Goal: Task Accomplishment & Management: Manage account settings

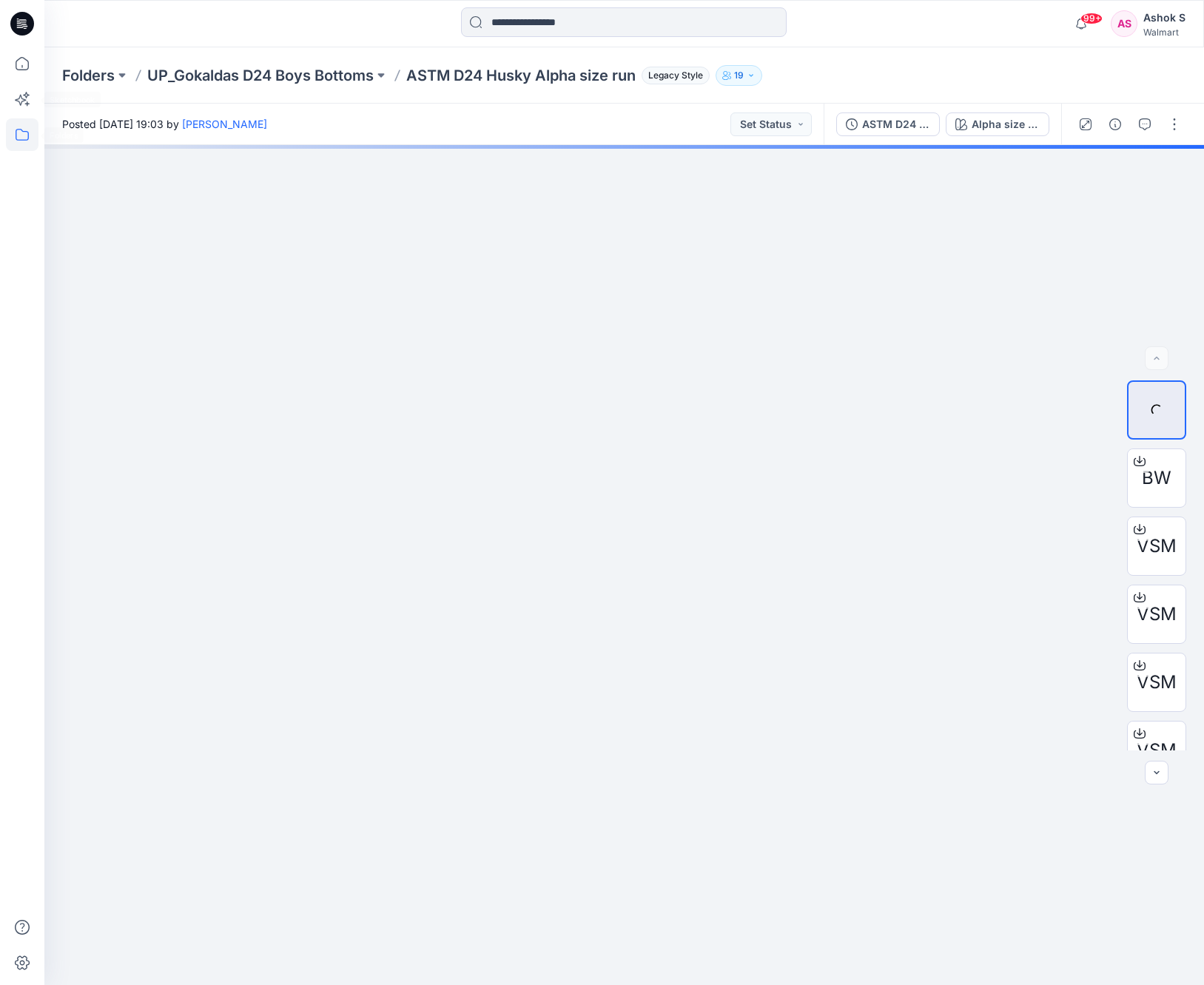
click at [20, 126] on icon at bounding box center [22, 134] width 33 height 33
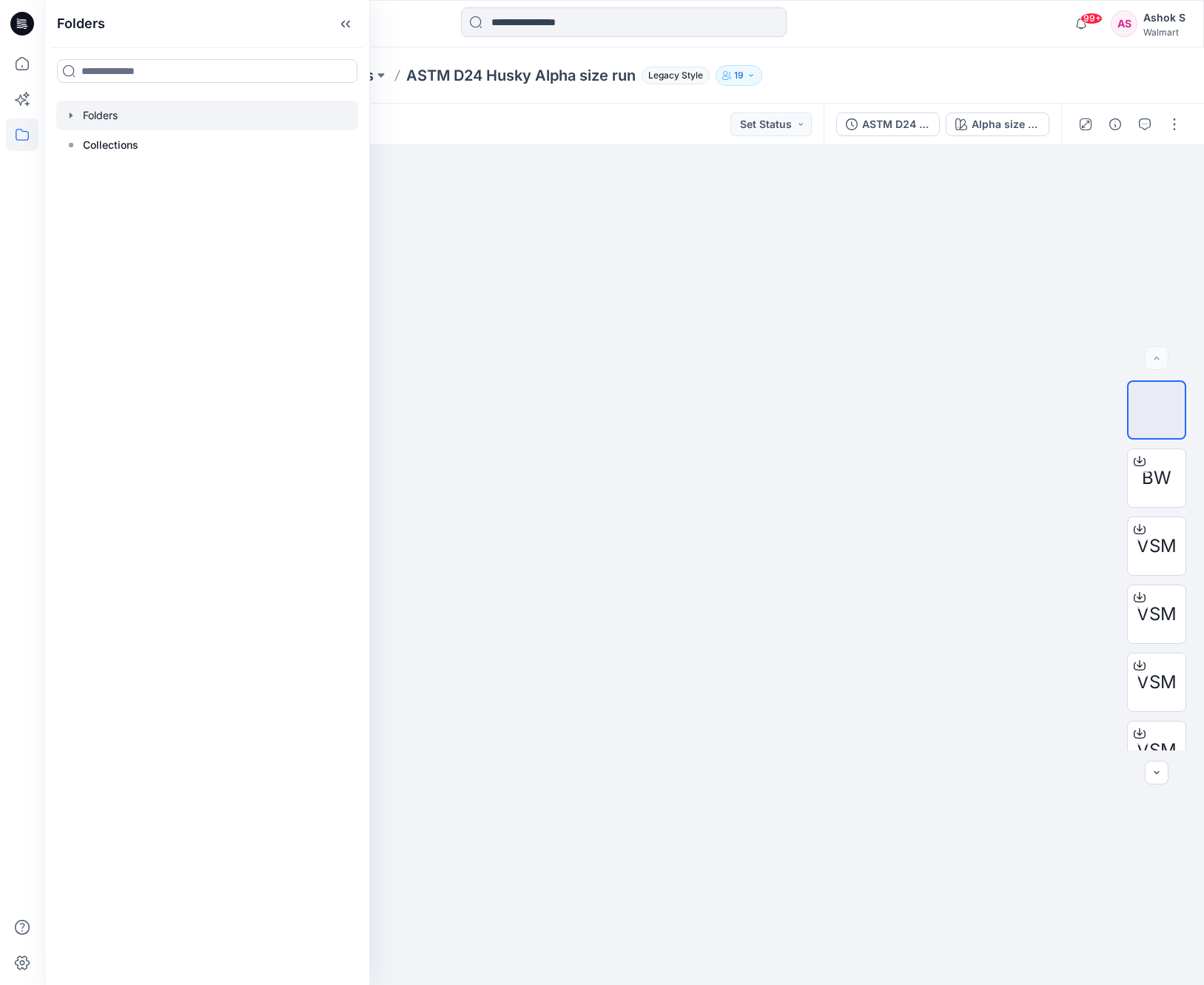
click at [72, 125] on div at bounding box center [207, 115] width 302 height 29
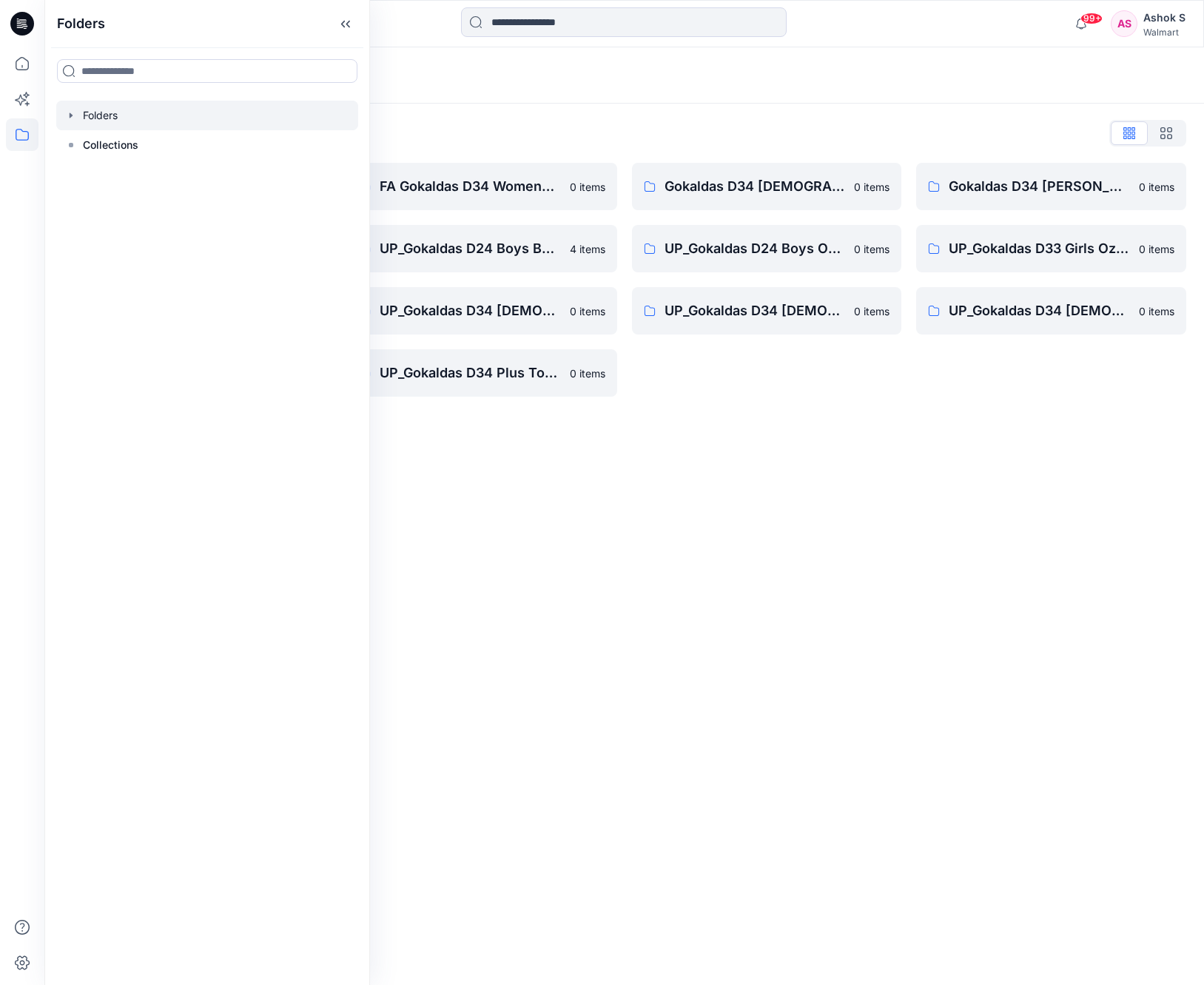
click at [68, 114] on icon "button" at bounding box center [71, 116] width 12 height 12
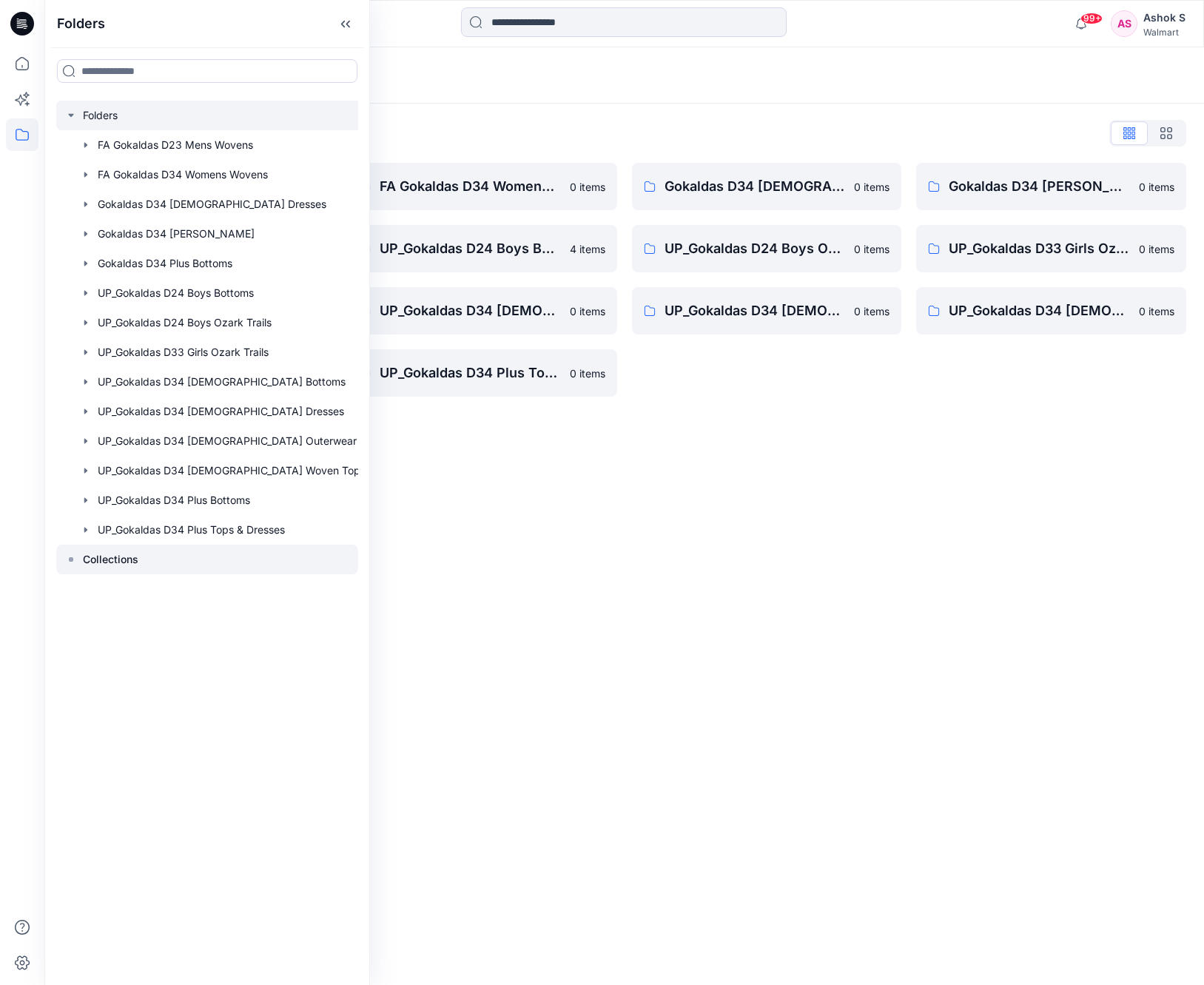
click at [80, 557] on div at bounding box center [207, 559] width 302 height 29
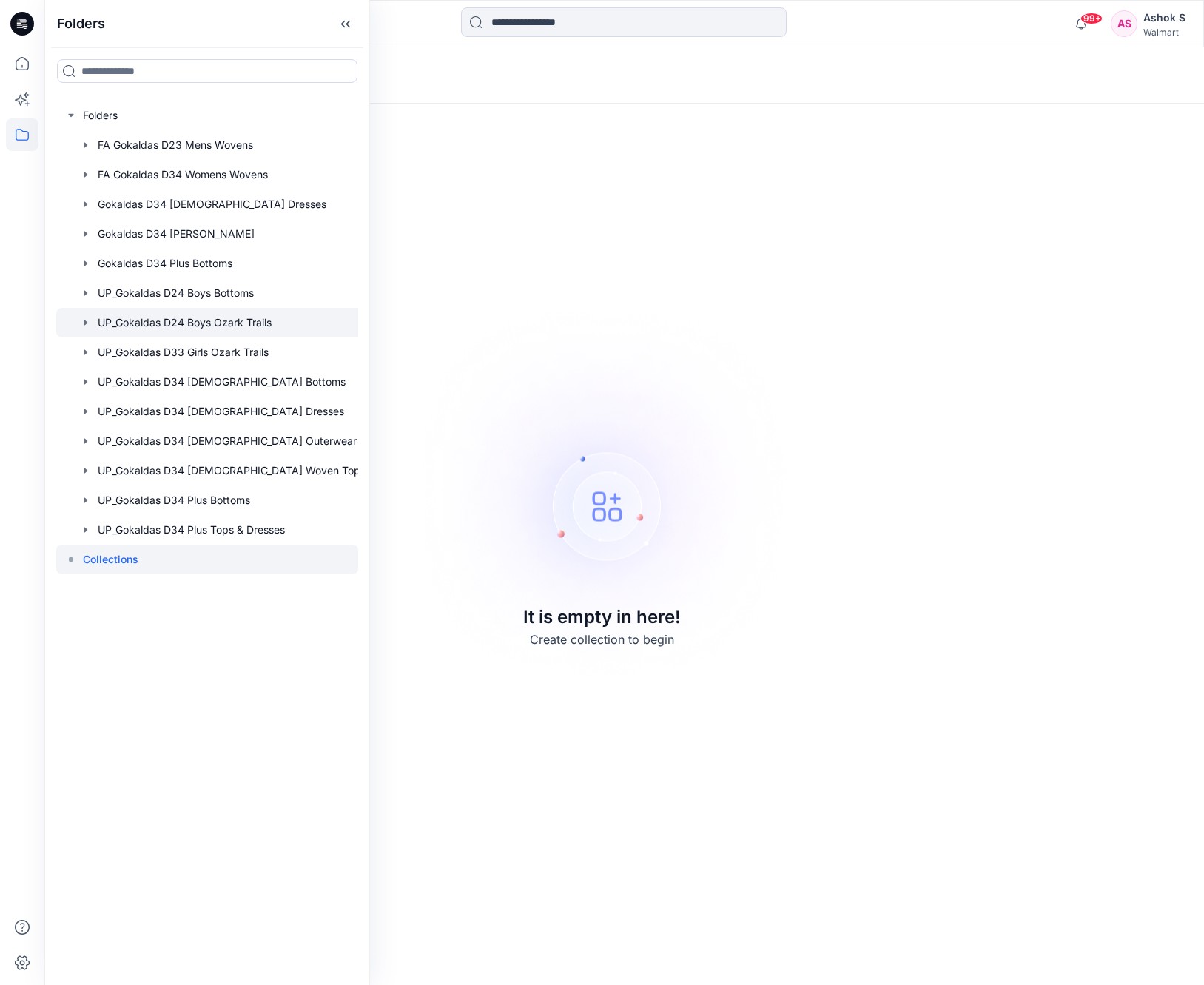
click at [194, 322] on div at bounding box center [215, 322] width 318 height 29
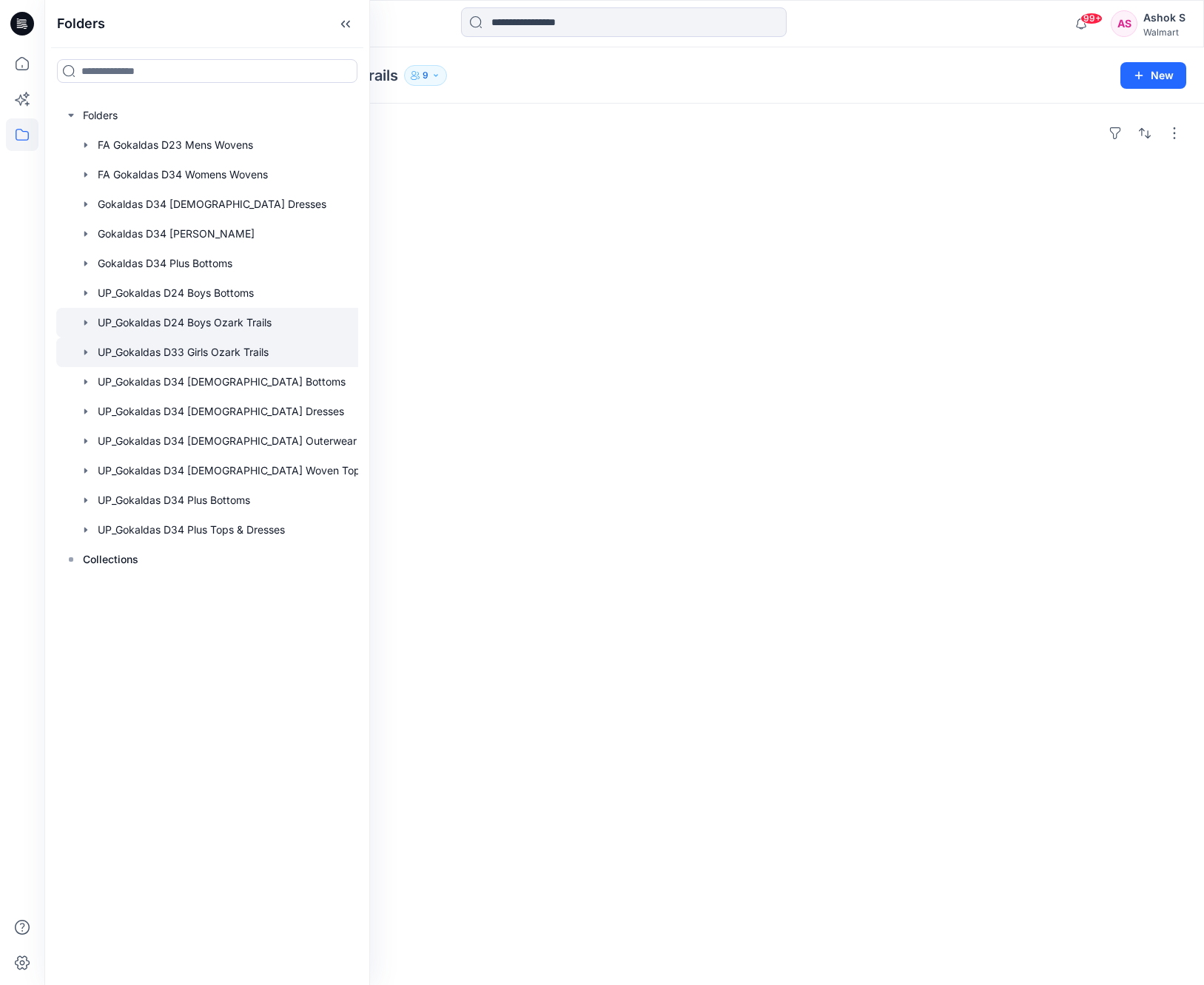
click at [206, 345] on div at bounding box center [215, 352] width 318 height 29
click at [225, 469] on div at bounding box center [215, 470] width 318 height 29
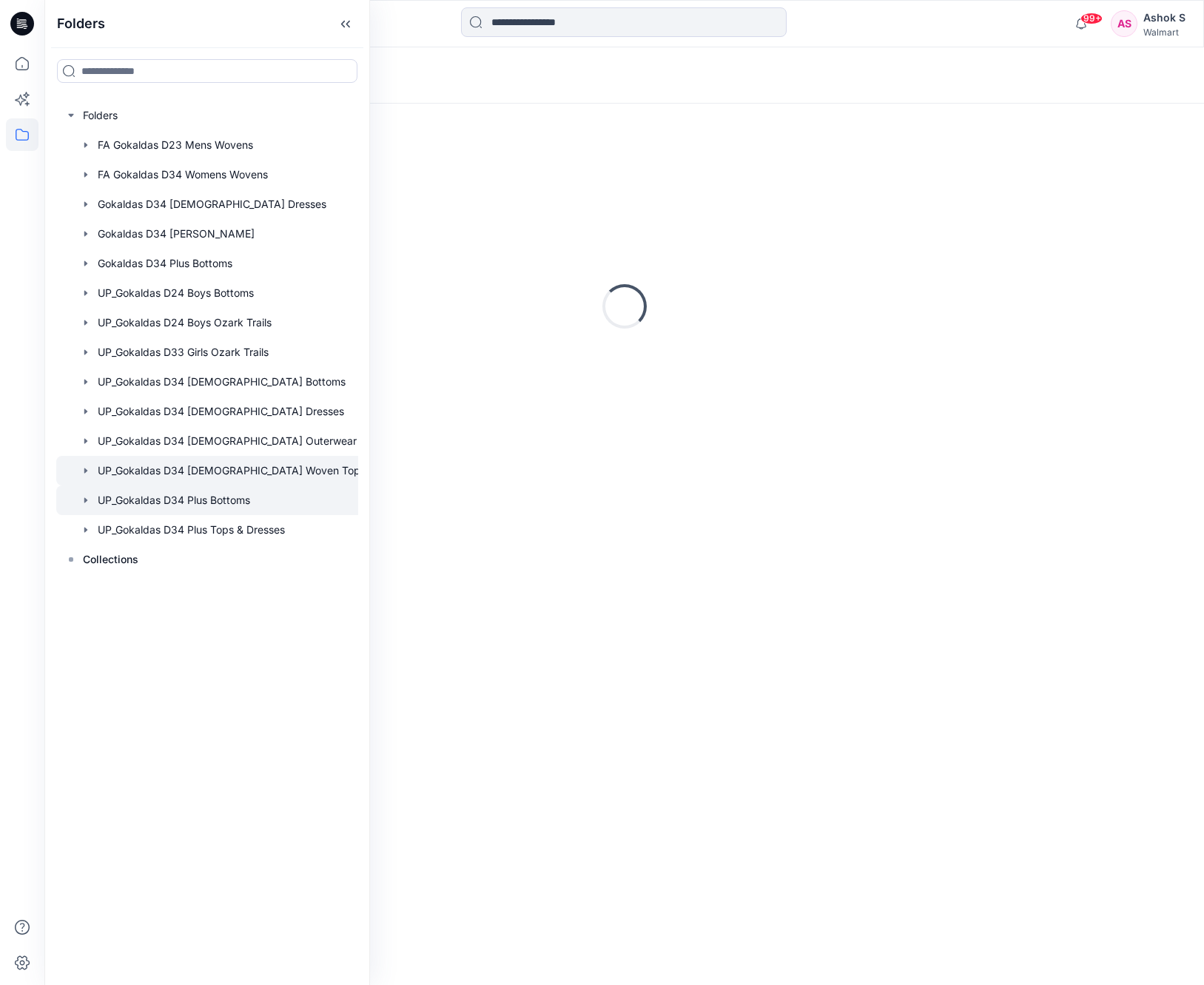
click at [228, 514] on div at bounding box center [215, 499] width 318 height 29
click at [231, 539] on div at bounding box center [215, 529] width 318 height 29
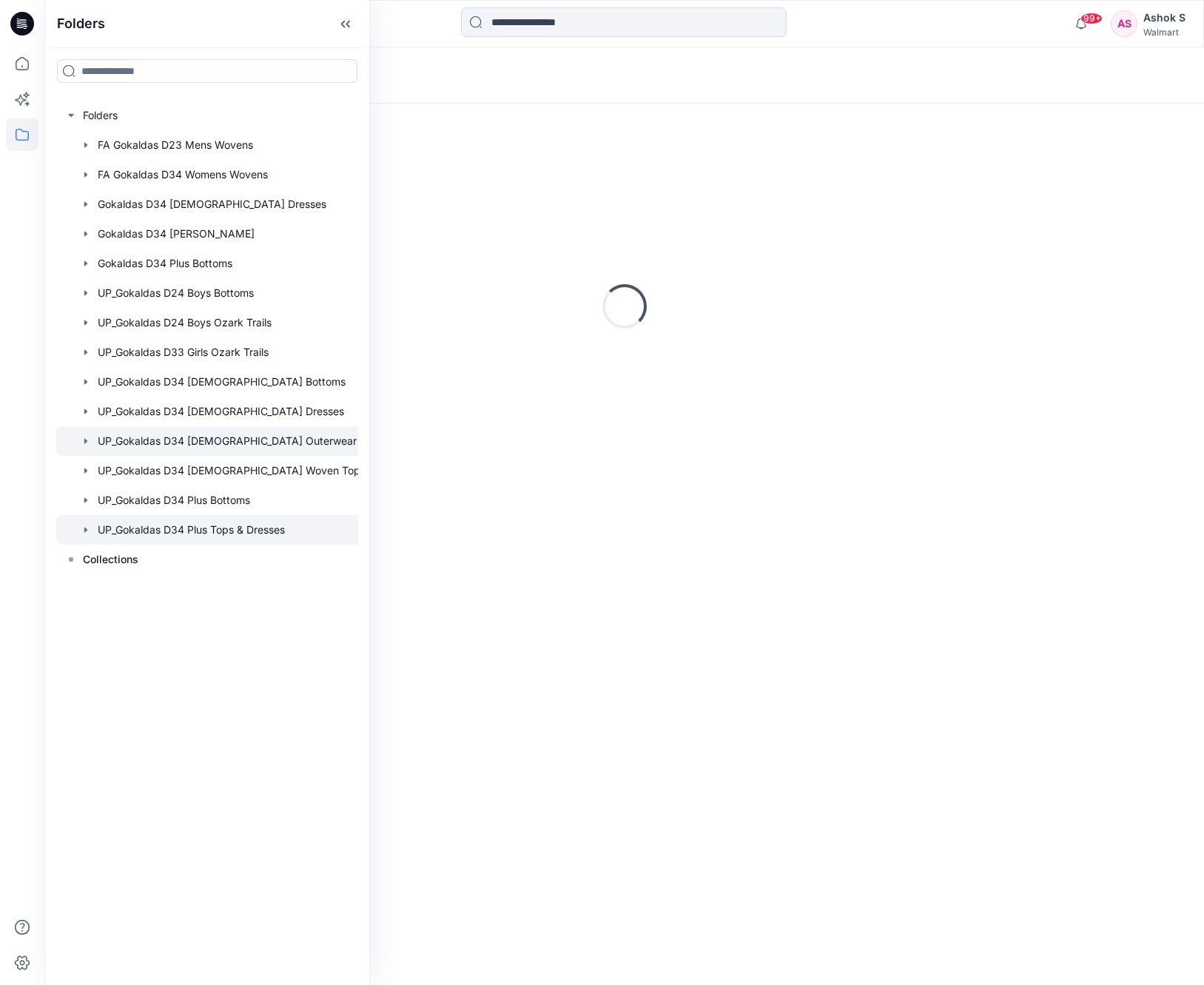
click at [223, 434] on div at bounding box center [215, 441] width 318 height 29
click at [213, 403] on div at bounding box center [215, 410] width 318 height 29
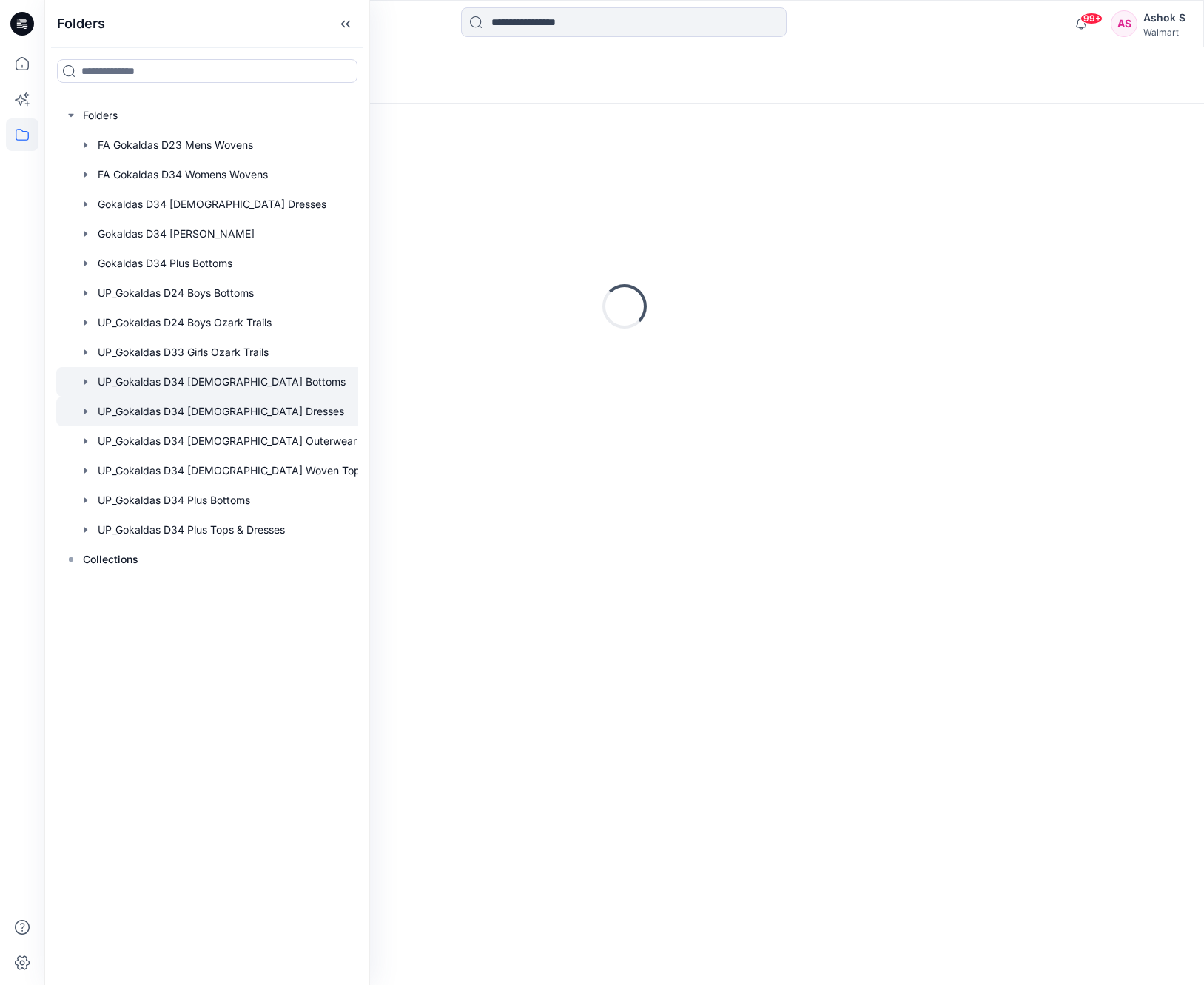
click at [211, 382] on div at bounding box center [215, 381] width 318 height 29
click at [215, 356] on div at bounding box center [215, 352] width 318 height 29
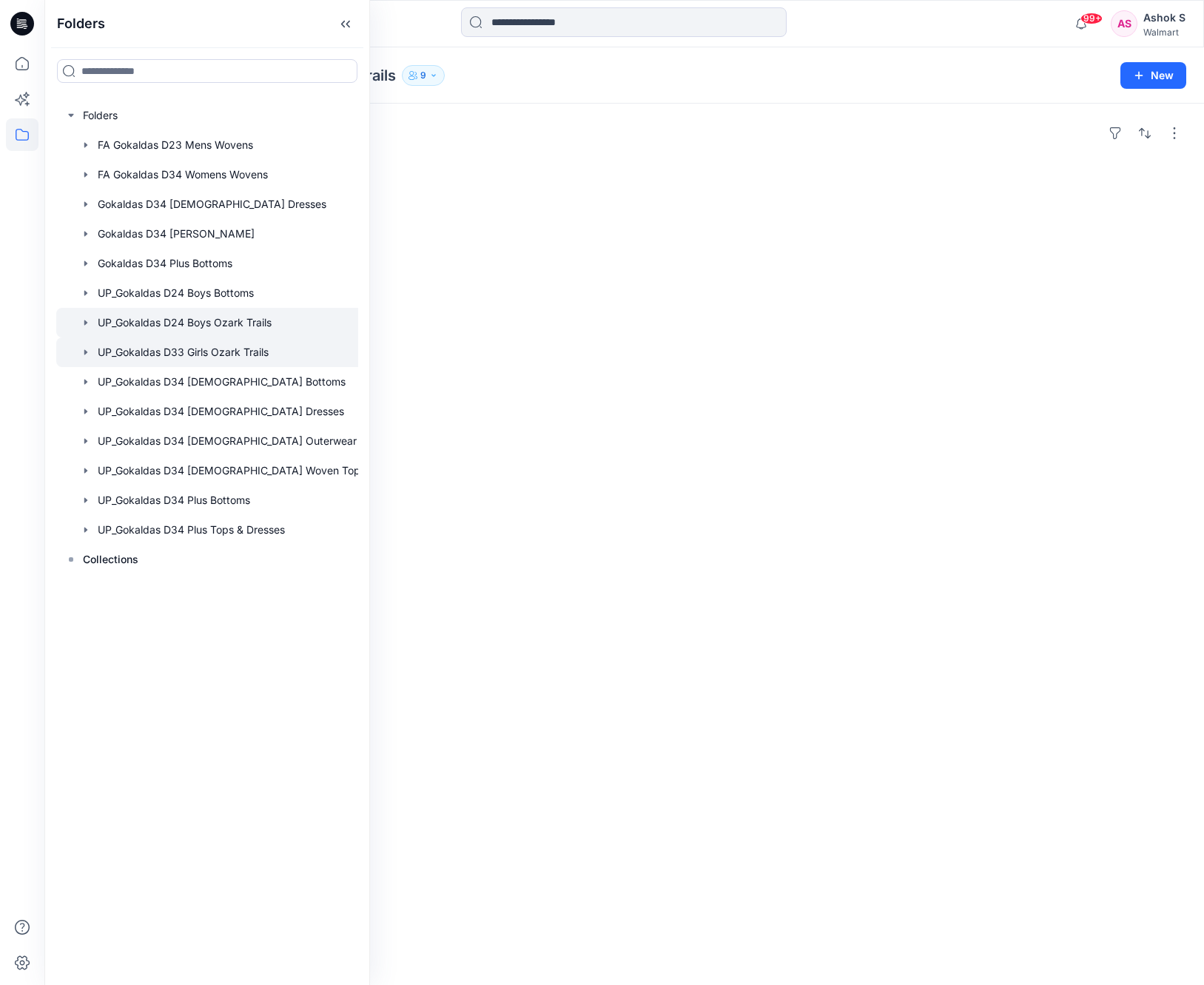
click at [223, 320] on div at bounding box center [215, 322] width 318 height 29
click at [221, 297] on div at bounding box center [215, 292] width 318 height 29
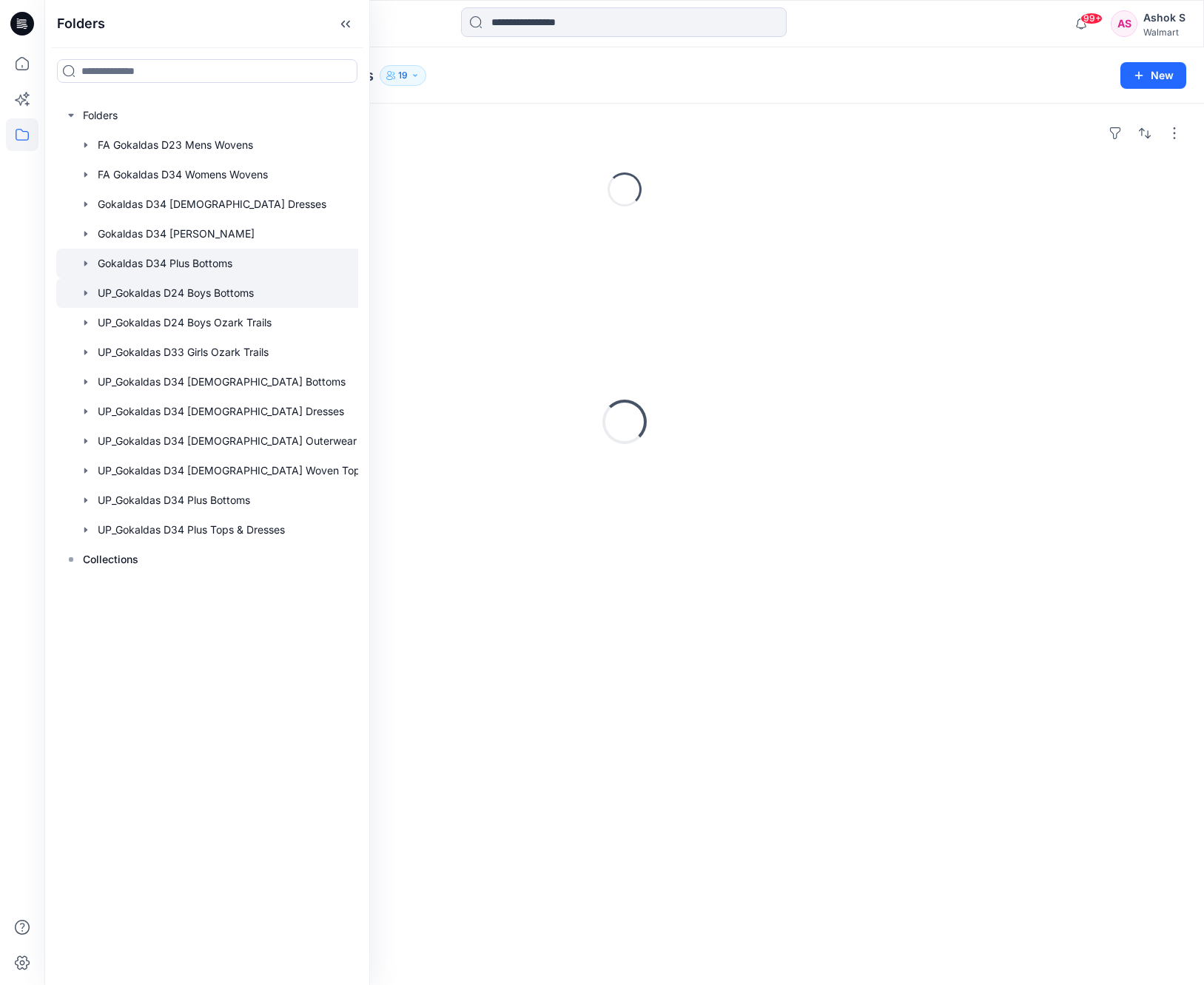
click at [210, 265] on div at bounding box center [215, 263] width 318 height 29
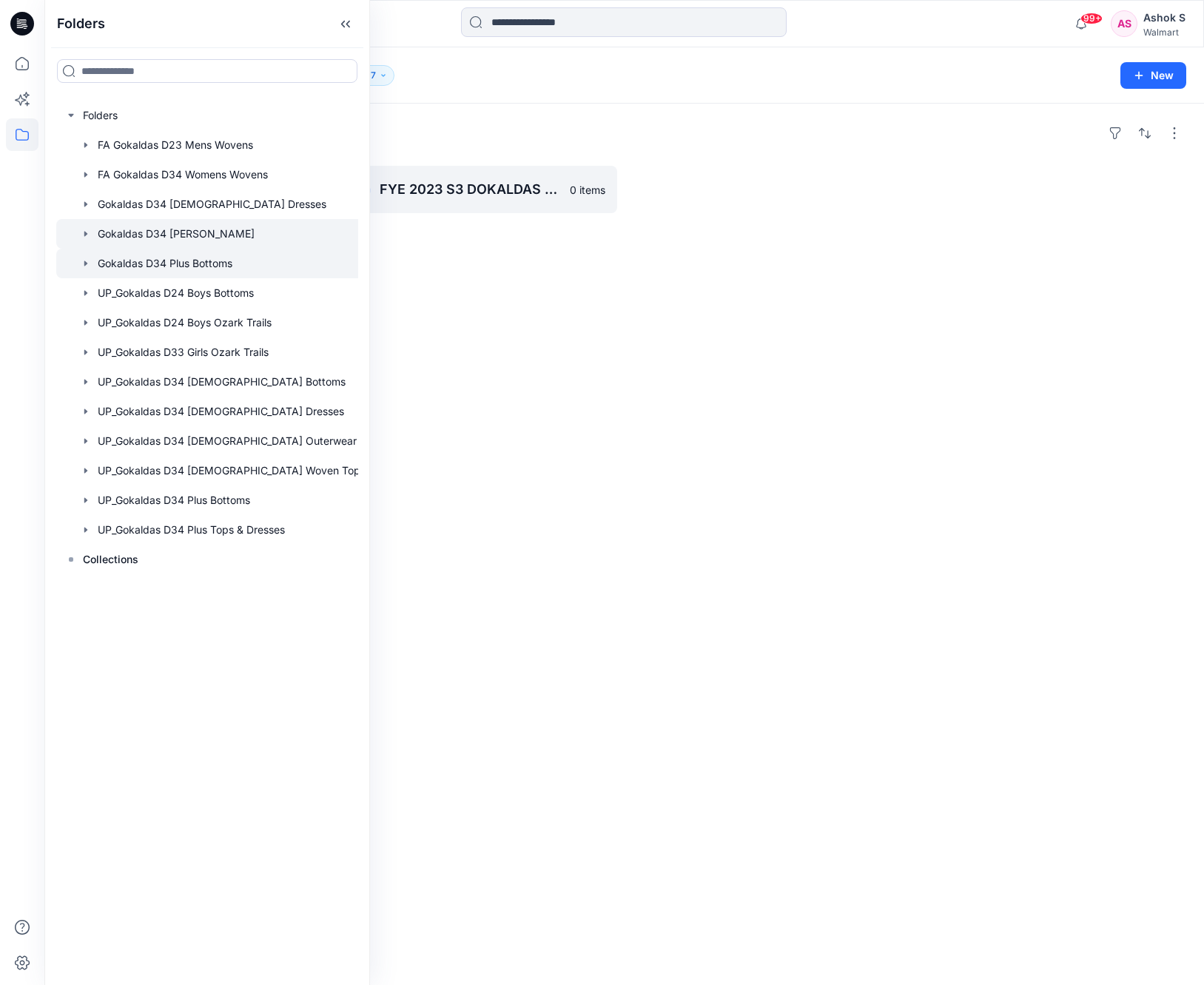
click at [215, 236] on div at bounding box center [215, 233] width 318 height 29
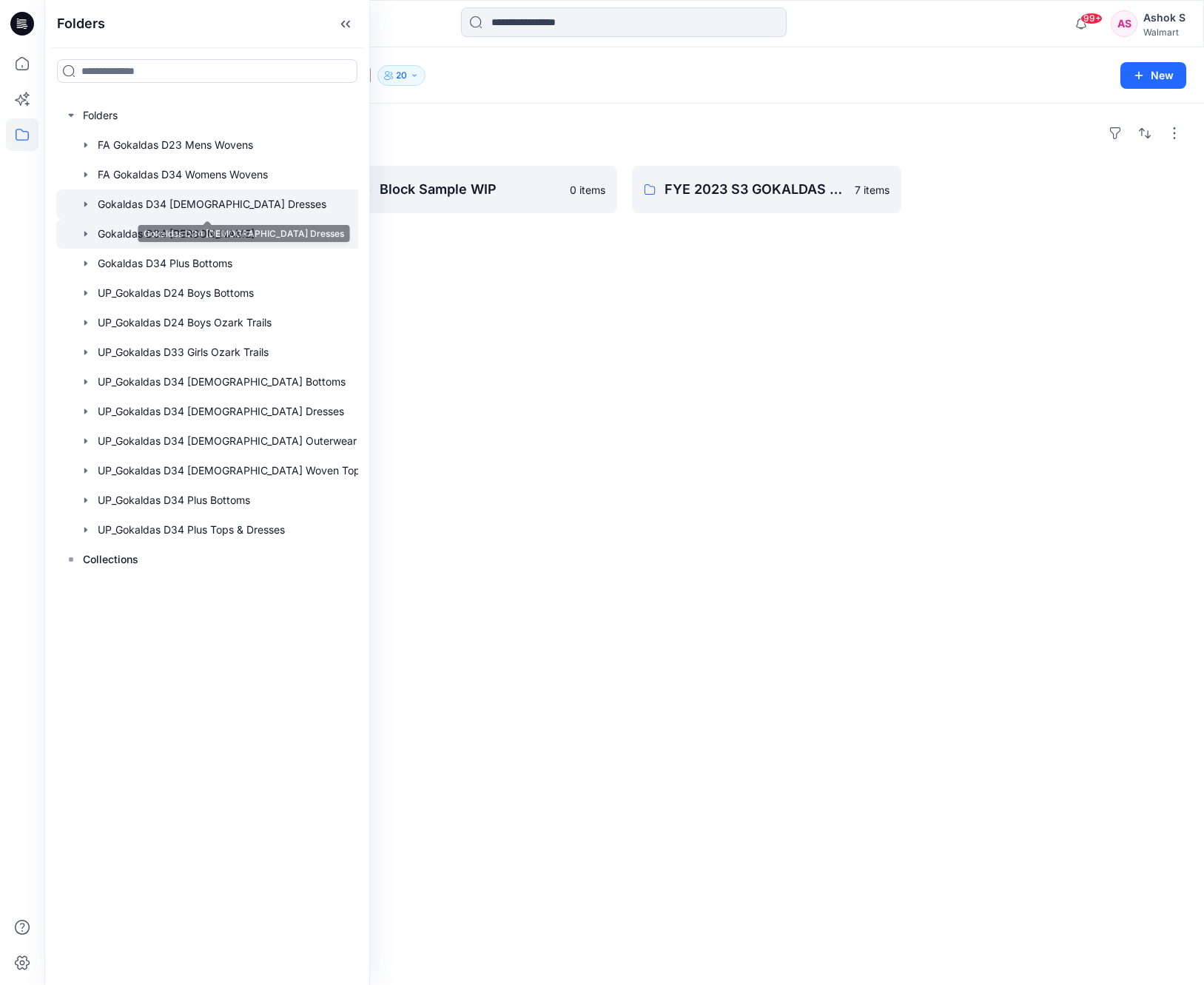
click at [213, 209] on div at bounding box center [215, 204] width 318 height 29
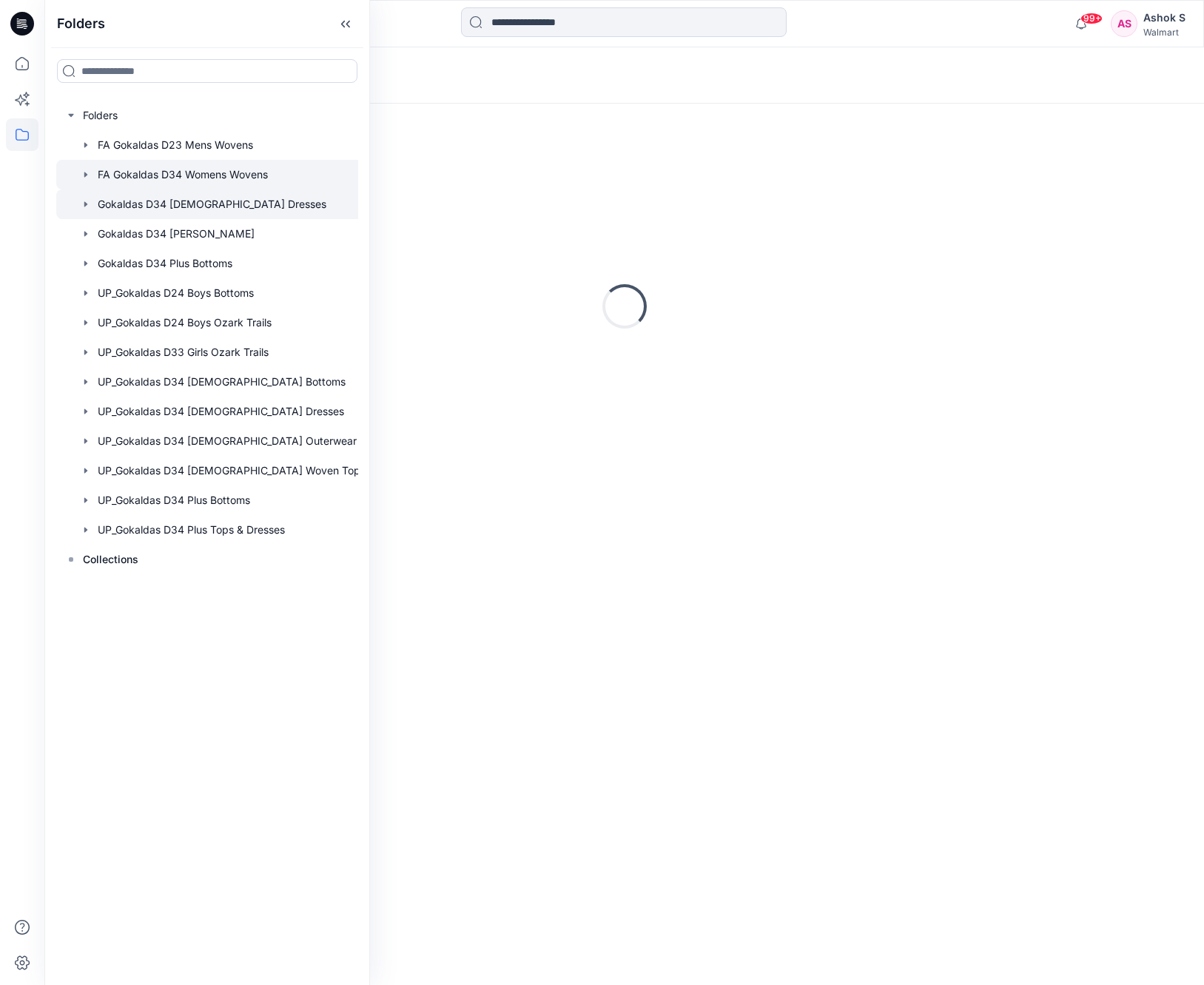
click at [214, 181] on div at bounding box center [215, 174] width 318 height 29
click at [79, 121] on div at bounding box center [215, 115] width 318 height 29
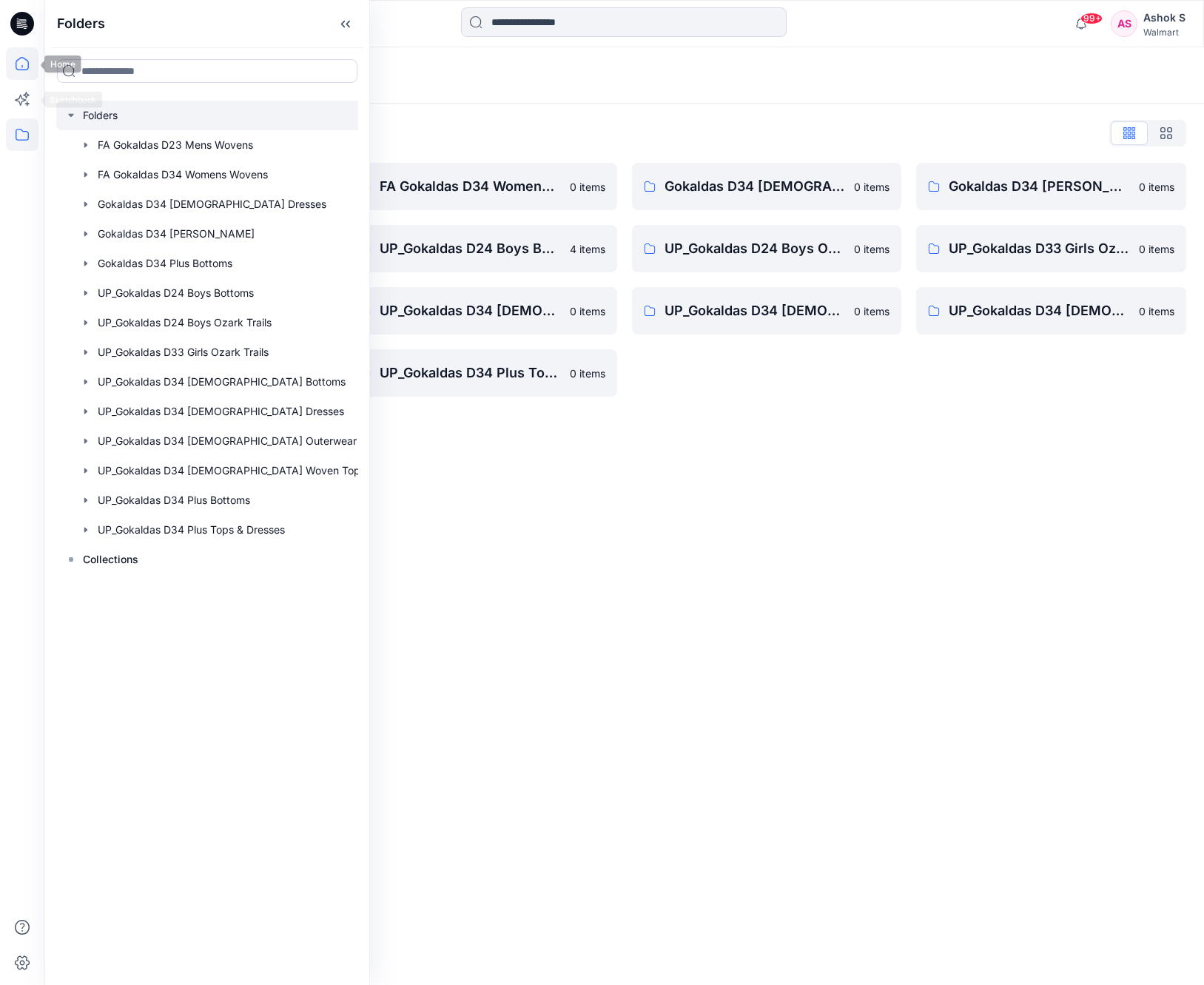
click at [22, 65] on icon at bounding box center [22, 64] width 33 height 33
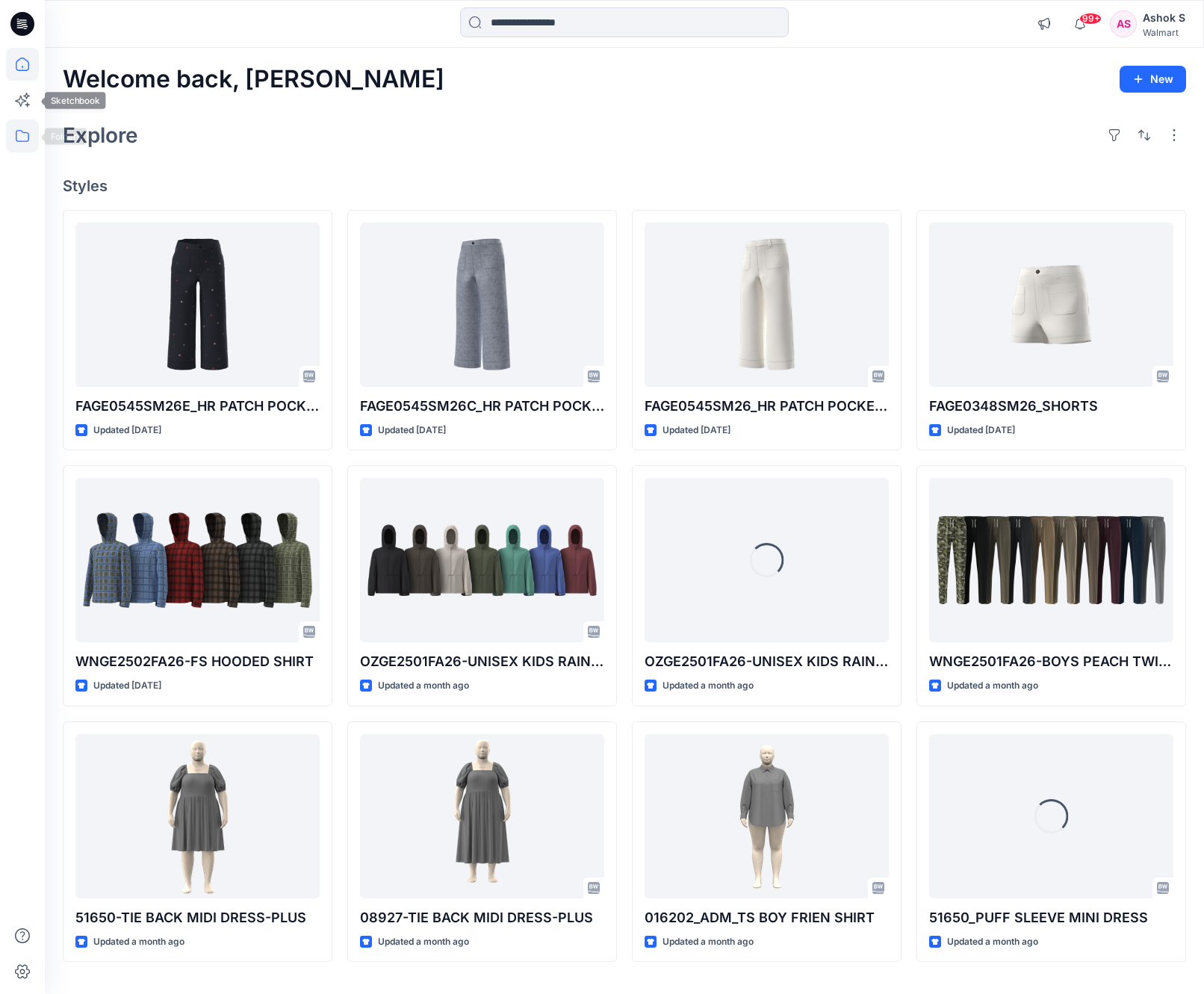
click at [26, 135] on icon at bounding box center [22, 135] width 33 height 33
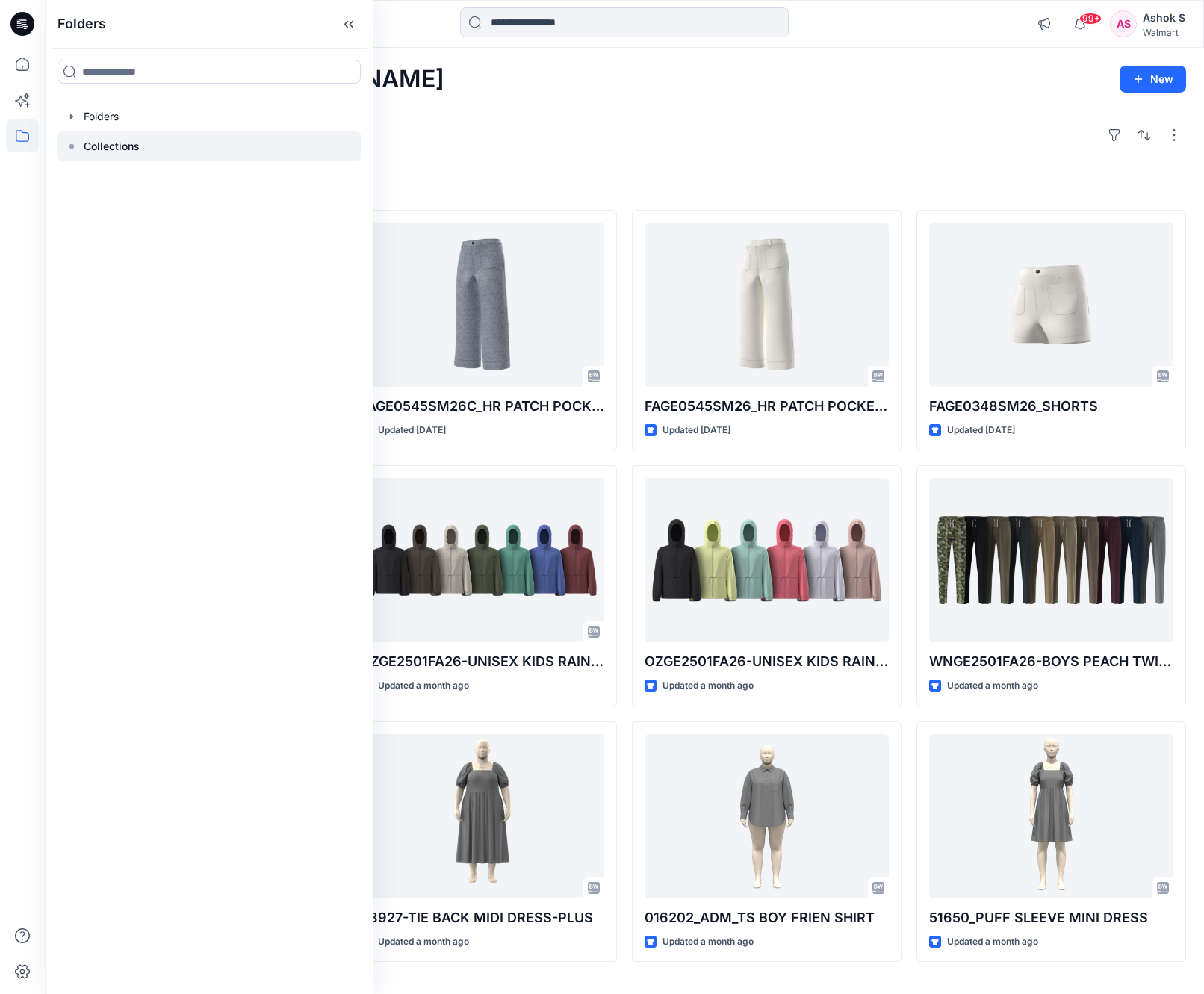
drag, startPoint x: 77, startPoint y: 123, endPoint x: 67, endPoint y: 156, distance: 34.5
click at [67, 156] on div "Folders Collections" at bounding box center [209, 131] width 304 height 60
click at [73, 148] on rect at bounding box center [71, 145] width 4 height 4
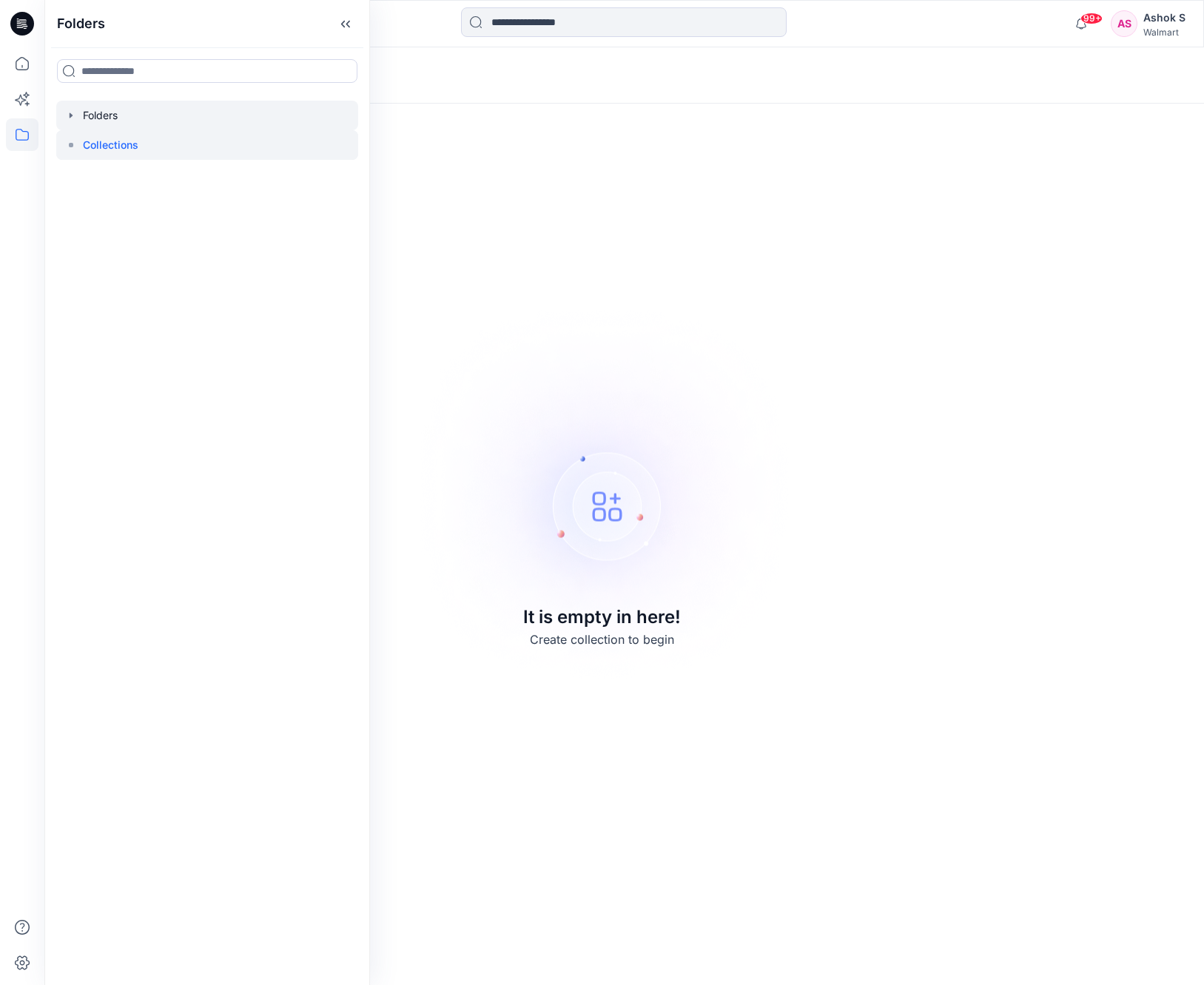
click at [80, 122] on div at bounding box center [207, 115] width 302 height 29
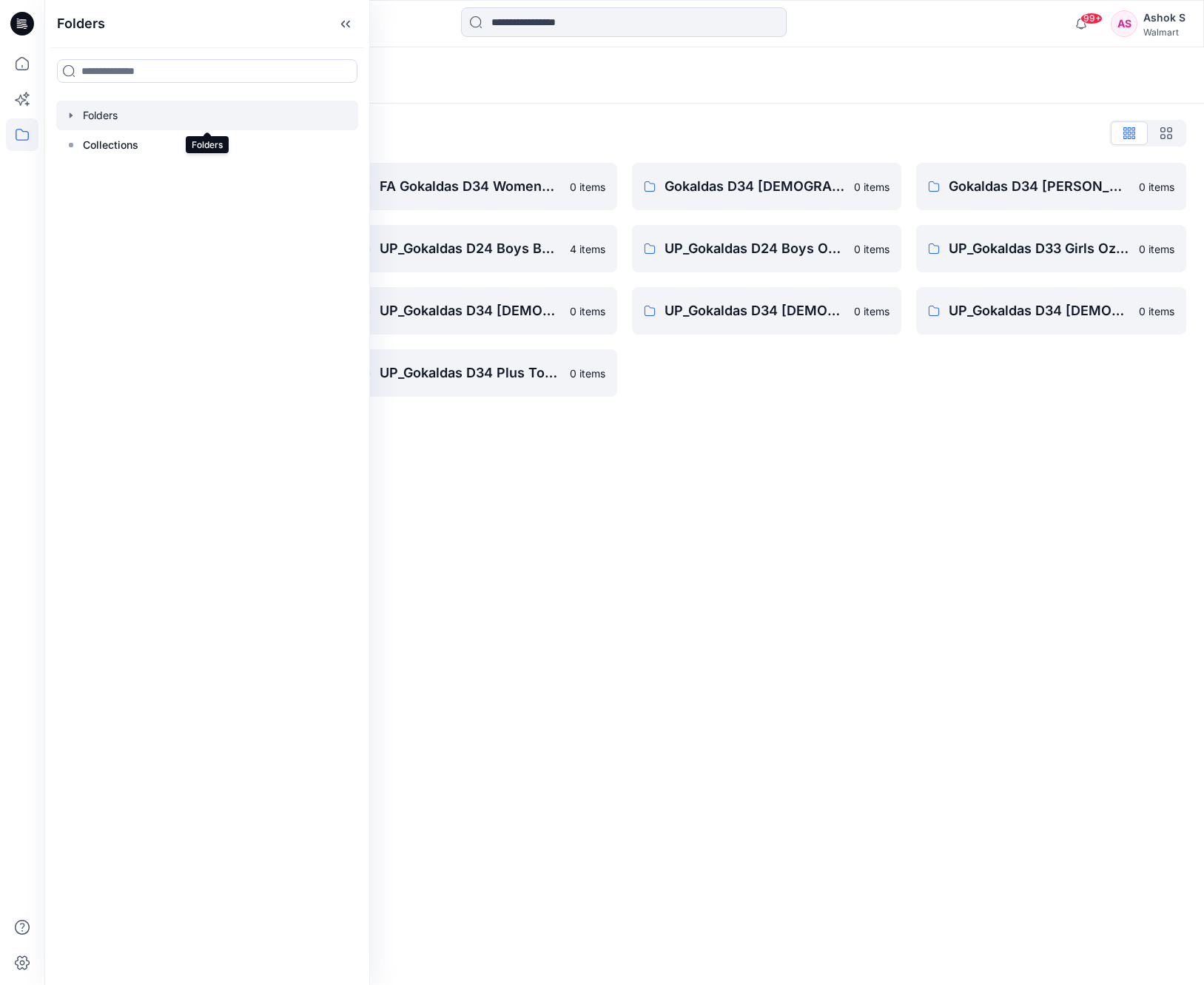
click at [79, 117] on div at bounding box center [207, 115] width 302 height 29
click at [73, 115] on icon "button" at bounding box center [71, 116] width 12 height 12
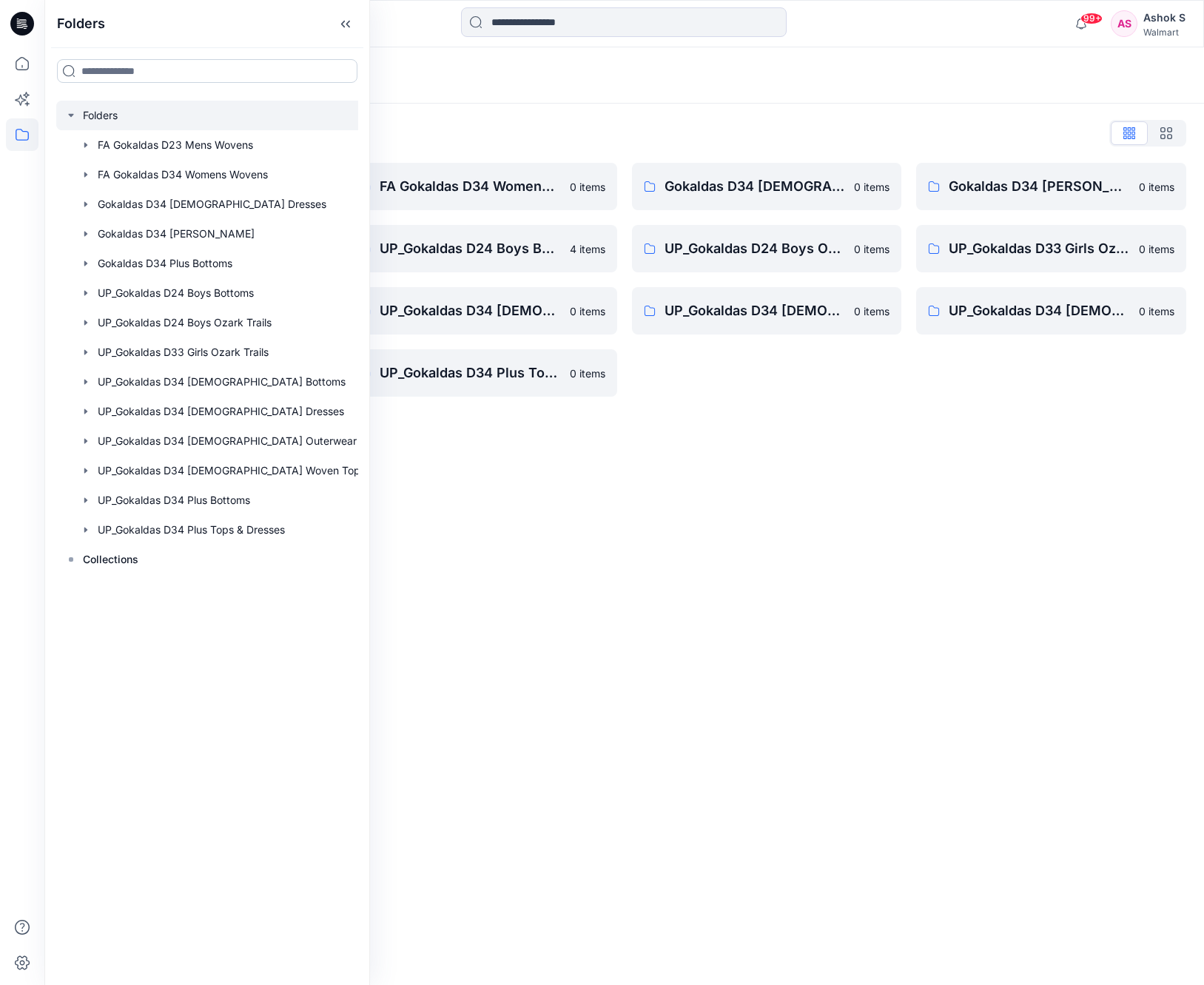
click at [181, 78] on input at bounding box center [207, 71] width 301 height 23
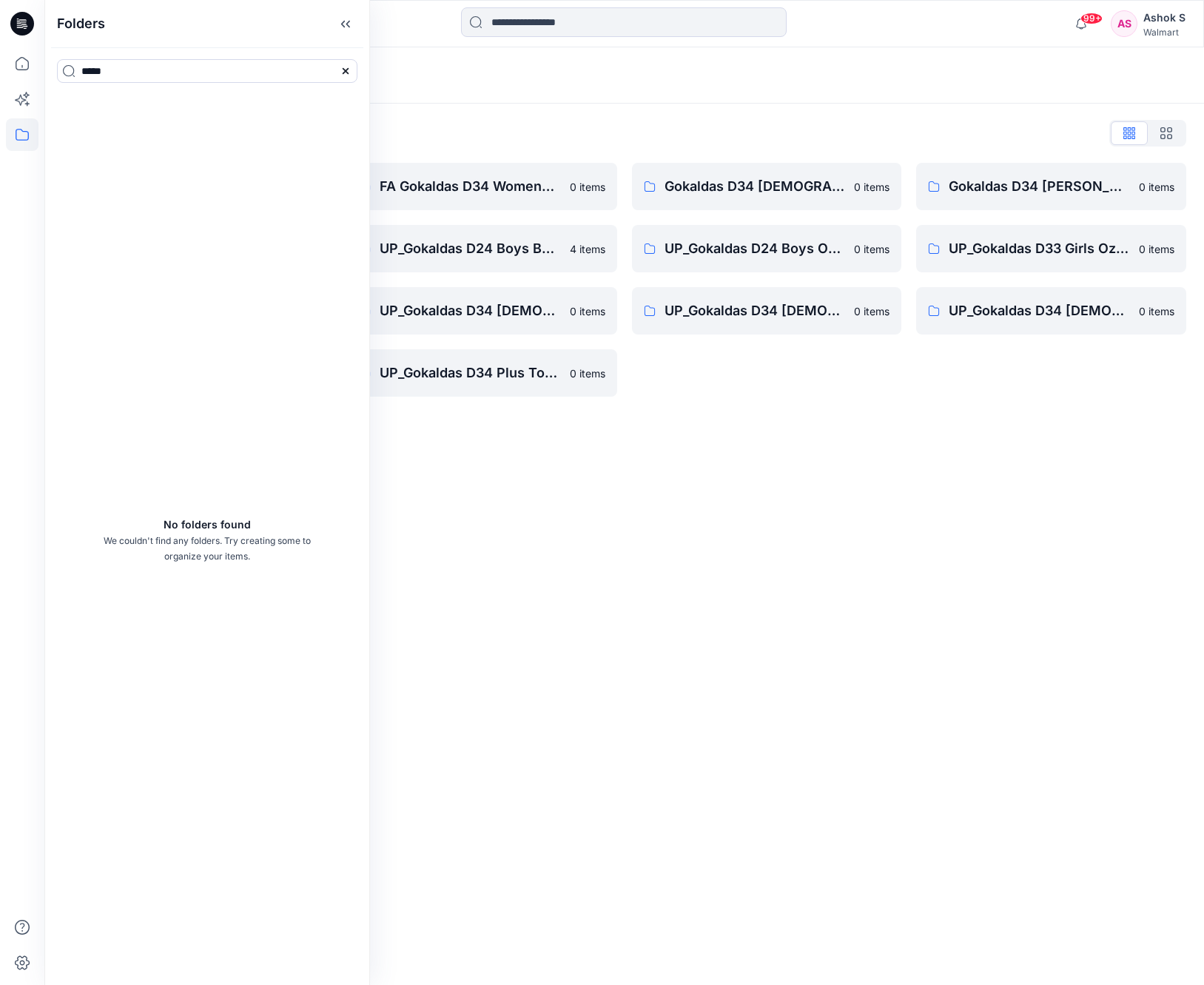
type input "*****"
click at [349, 71] on icon at bounding box center [345, 71] width 12 height 12
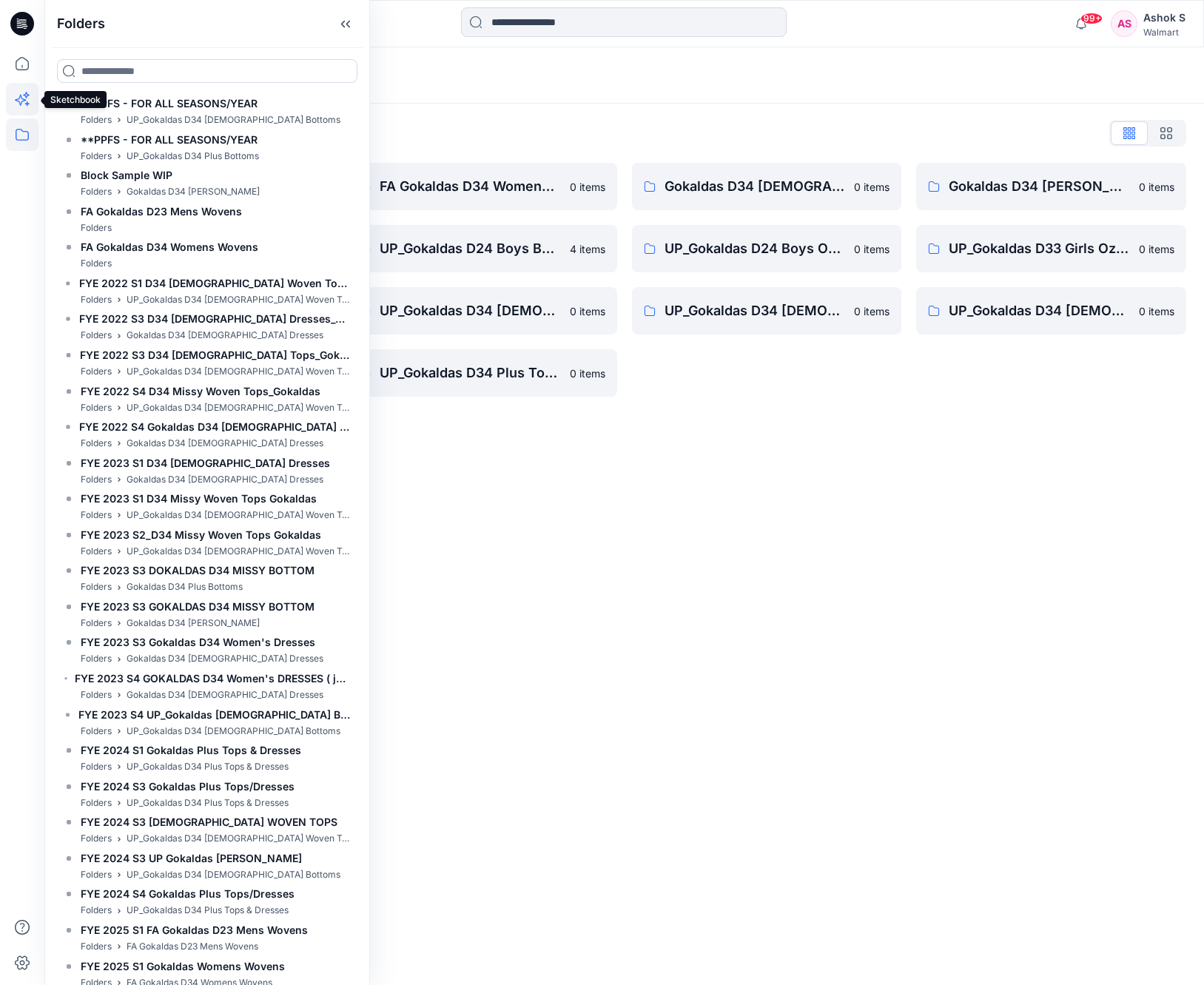
click at [23, 101] on icon at bounding box center [21, 101] width 12 height 12
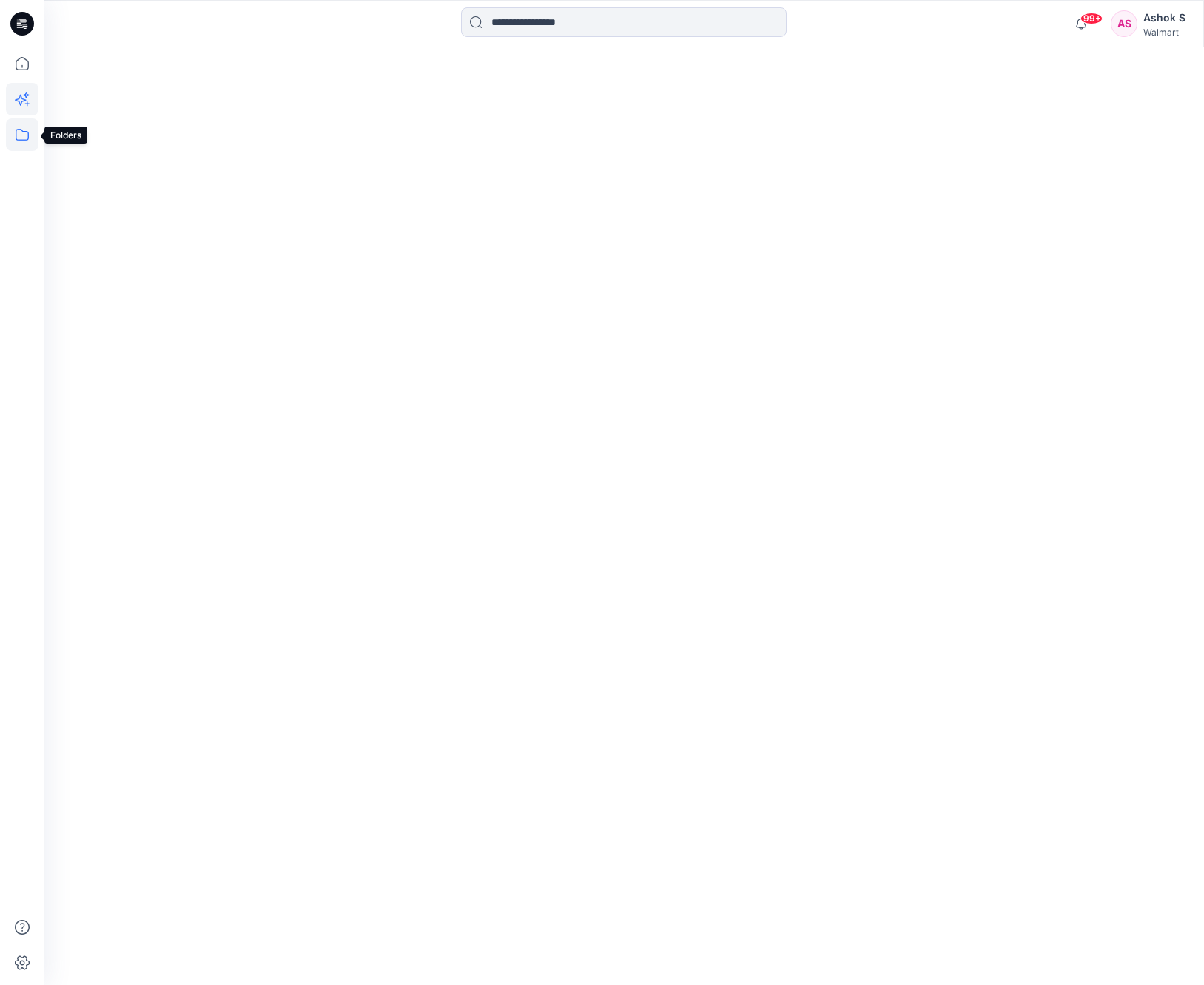
click at [16, 132] on icon at bounding box center [23, 135] width 13 height 12
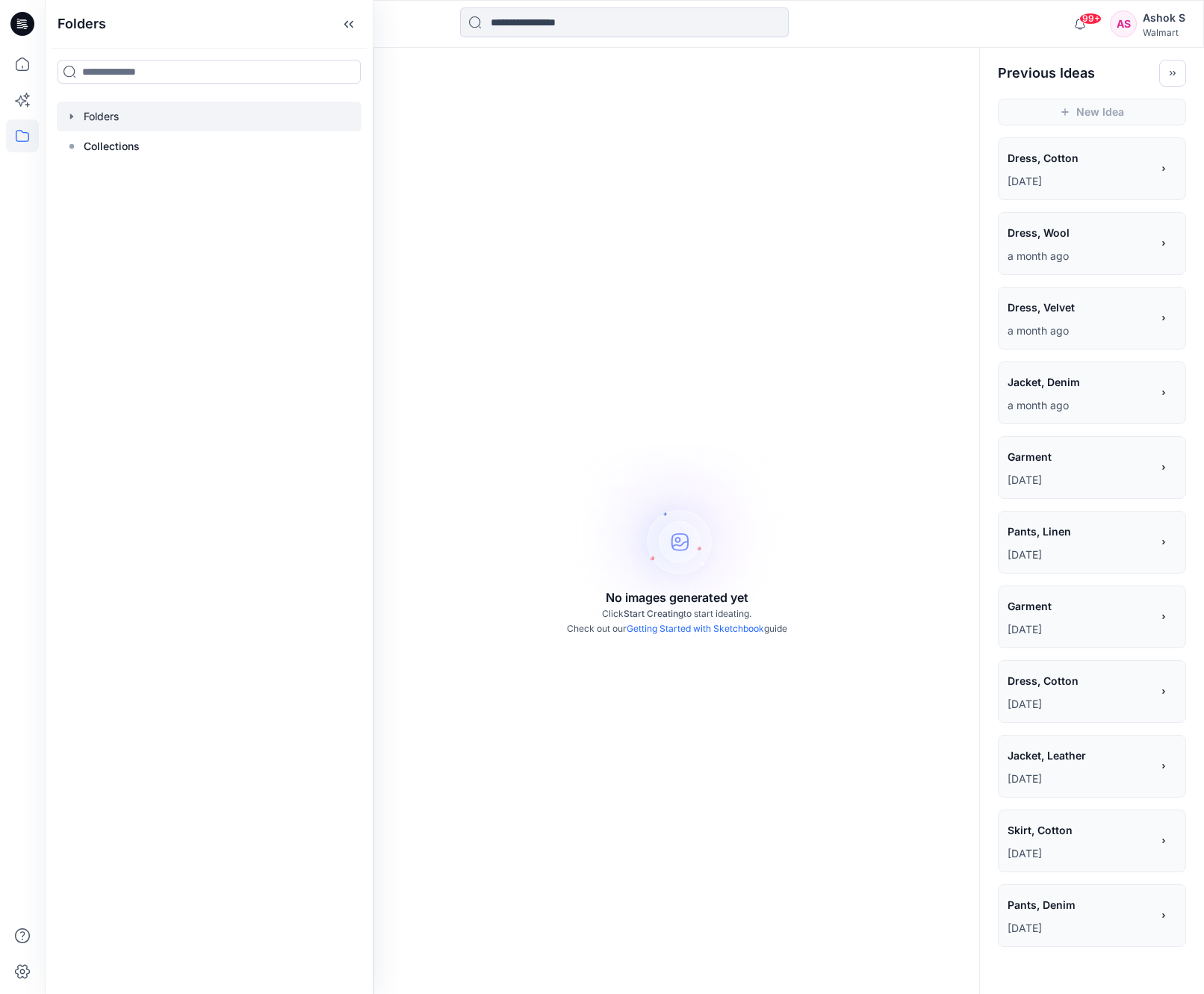
click at [73, 119] on icon "button" at bounding box center [72, 117] width 12 height 12
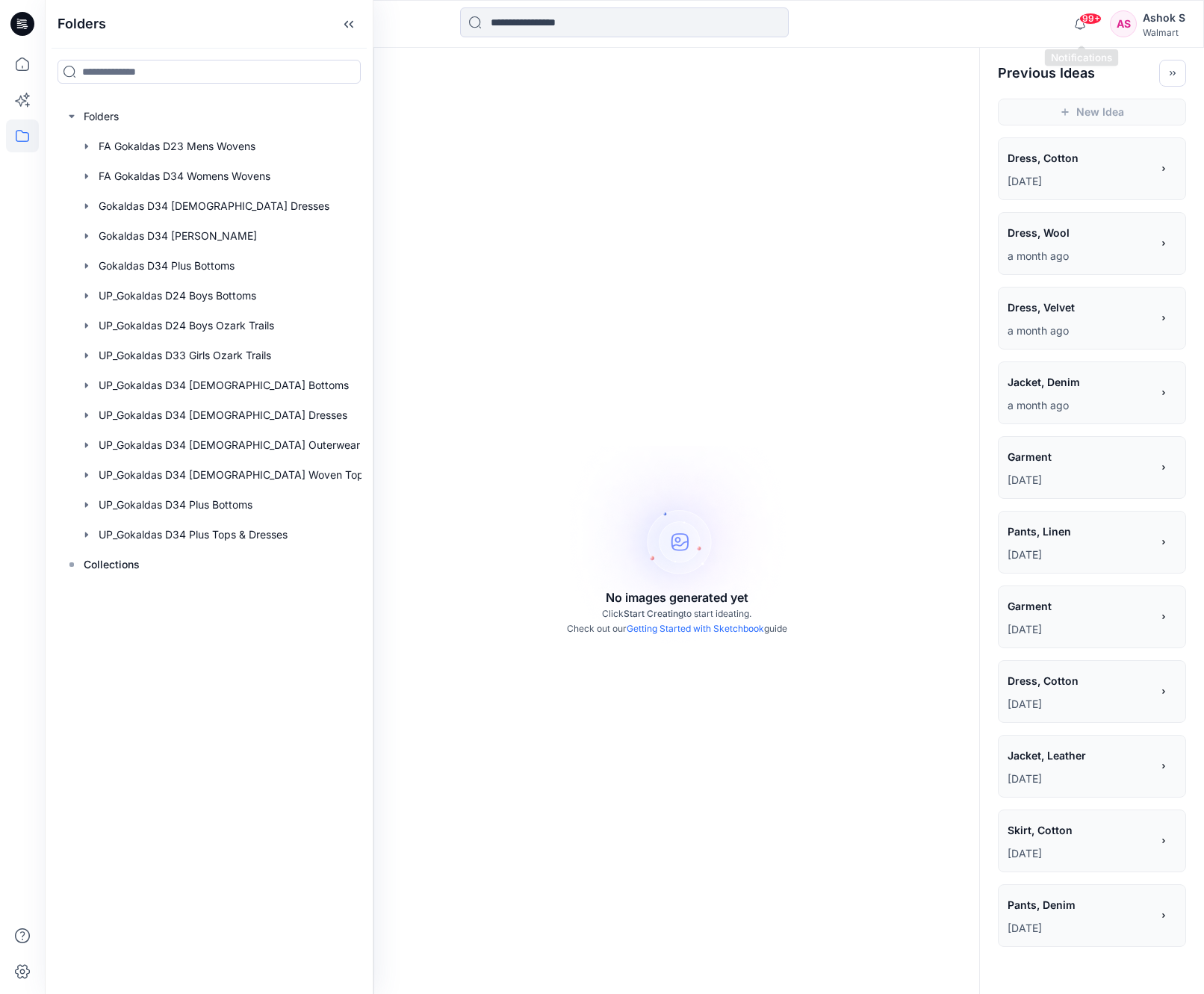
click at [1090, 21] on span "99+" at bounding box center [1090, 19] width 22 height 12
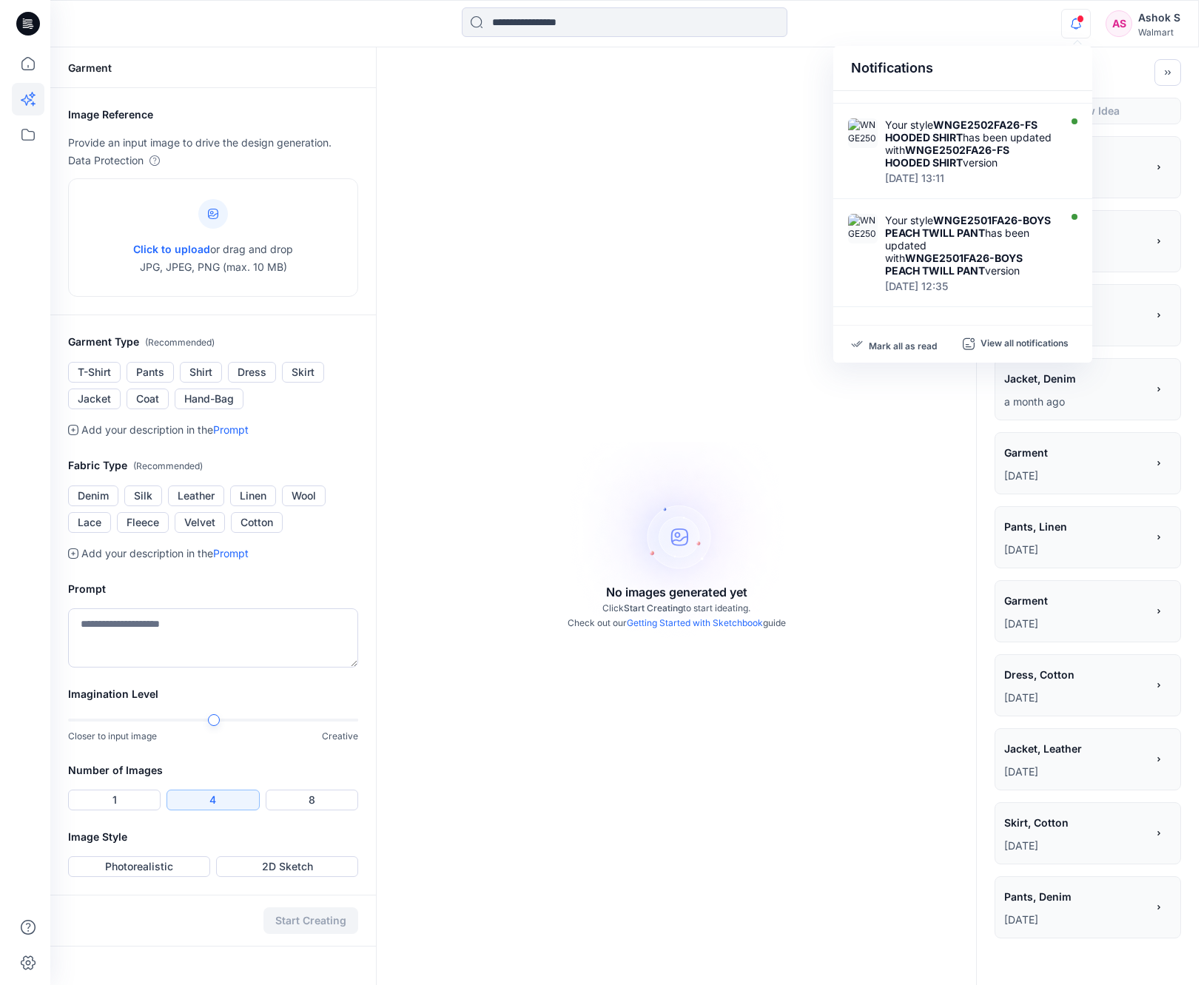
scroll to position [767, 0]
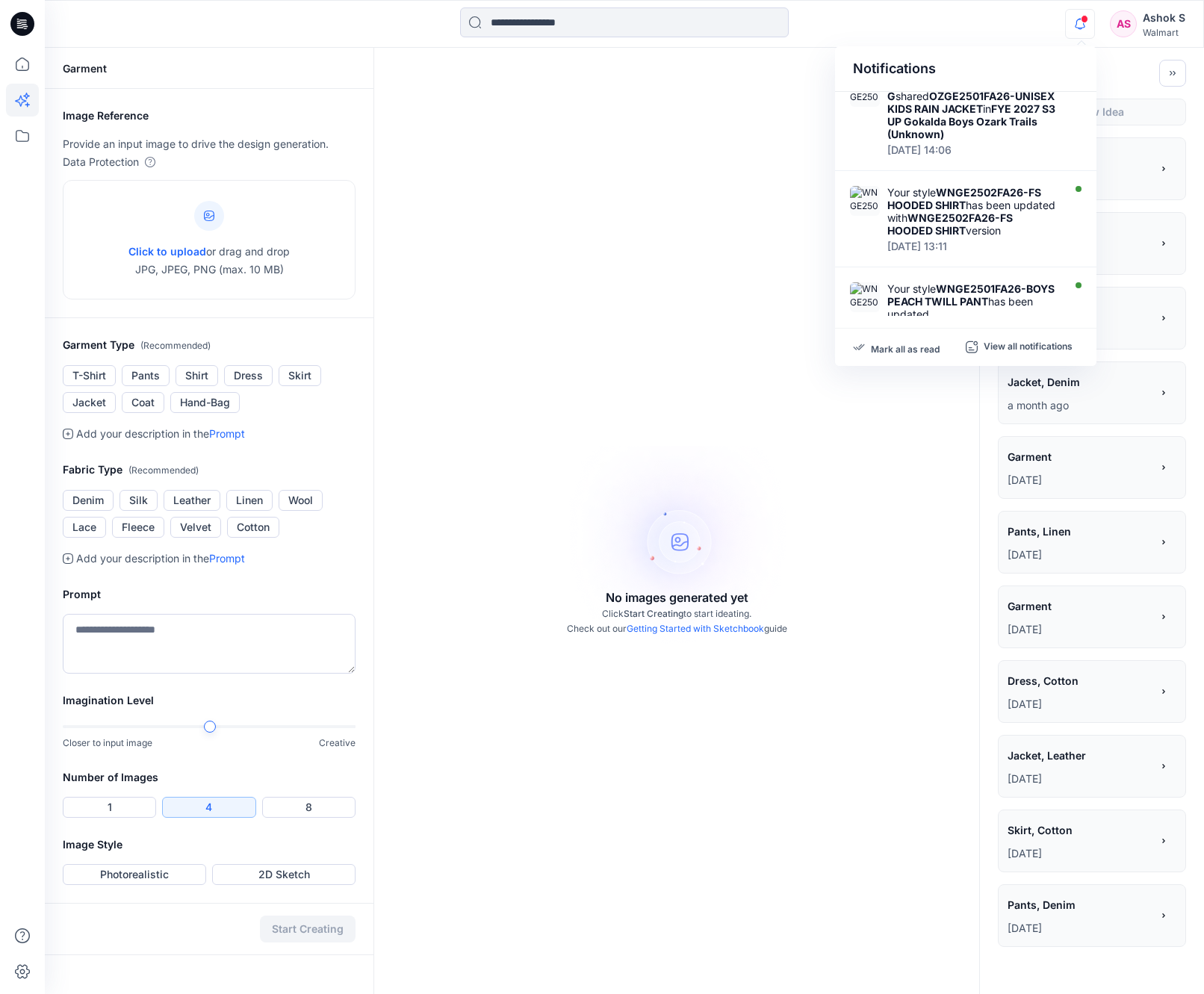
click at [1149, 25] on div "Ashok S" at bounding box center [1163, 18] width 42 height 18
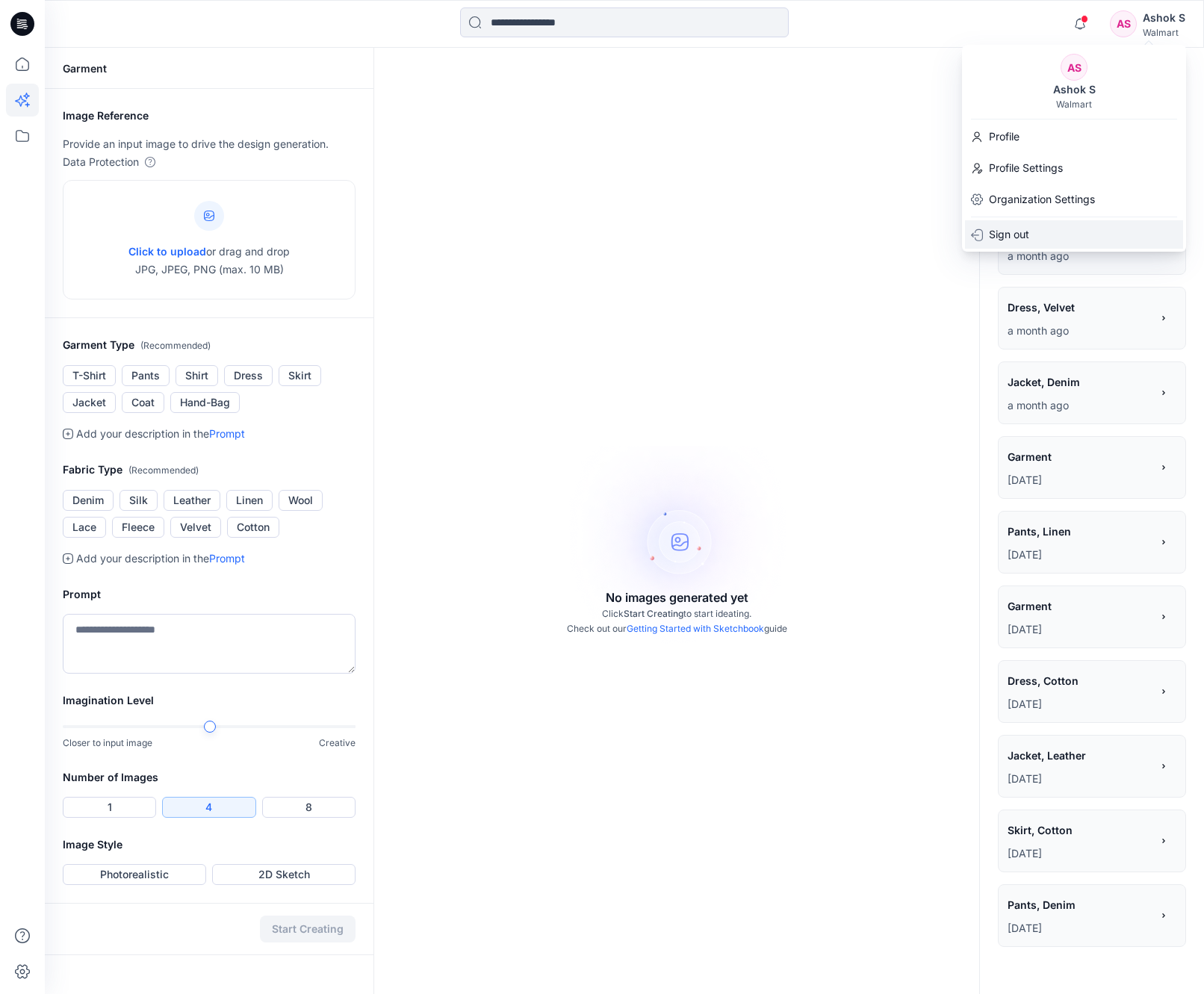
click at [1047, 233] on div "Sign out" at bounding box center [1074, 235] width 218 height 29
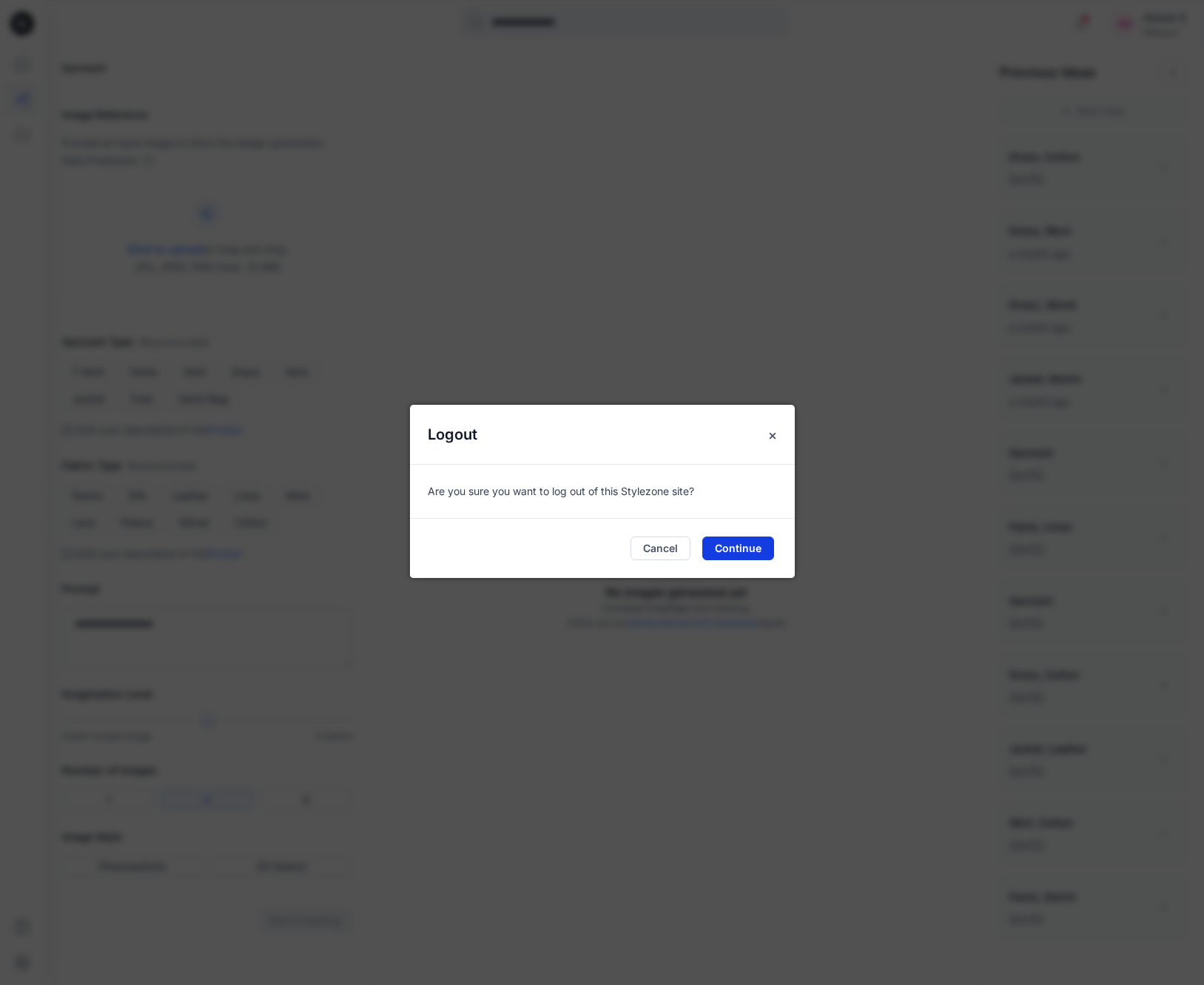
click at [739, 549] on button "Continue" at bounding box center [738, 548] width 72 height 23
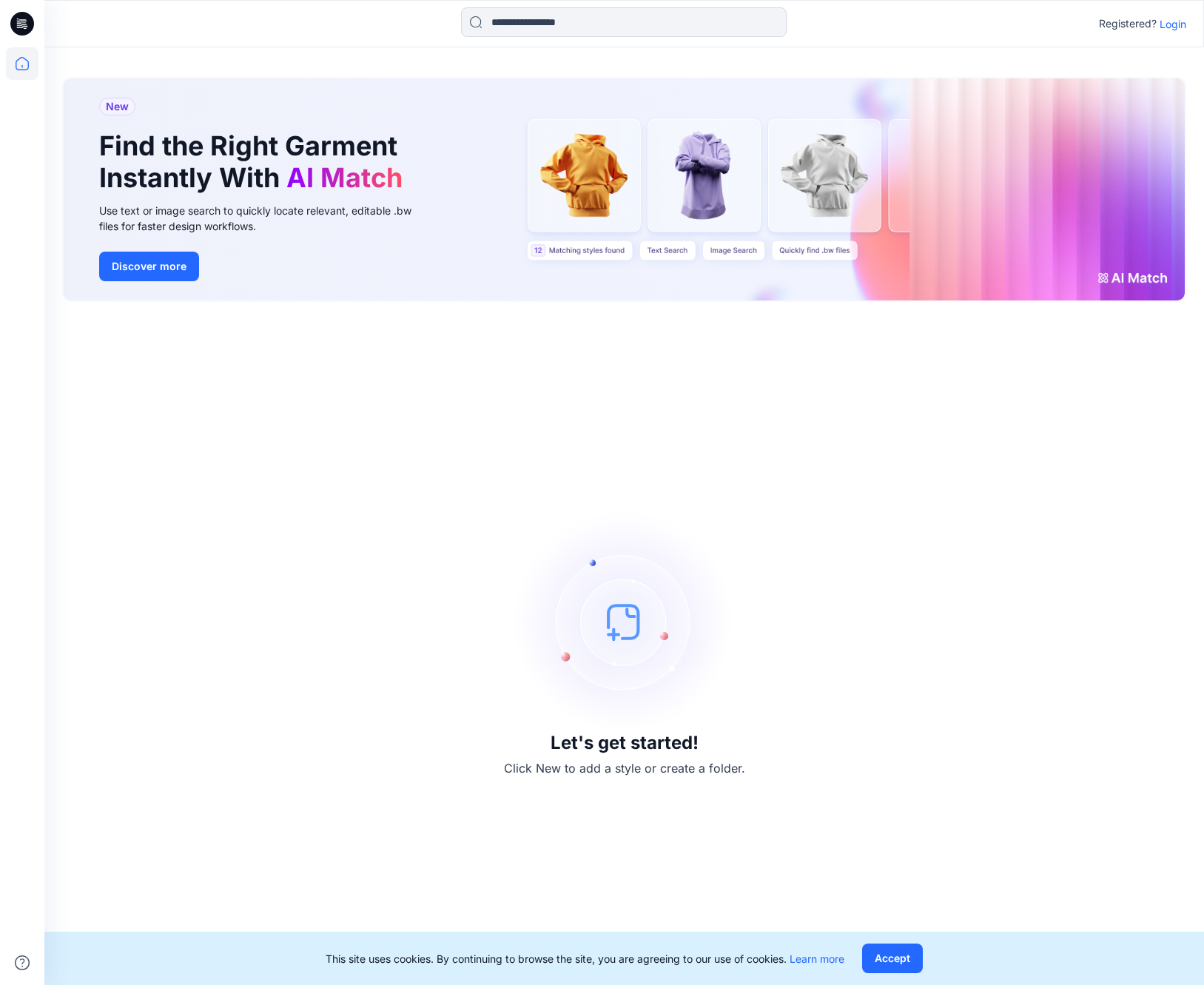
click at [1166, 21] on p "Login" at bounding box center [1173, 23] width 27 height 16
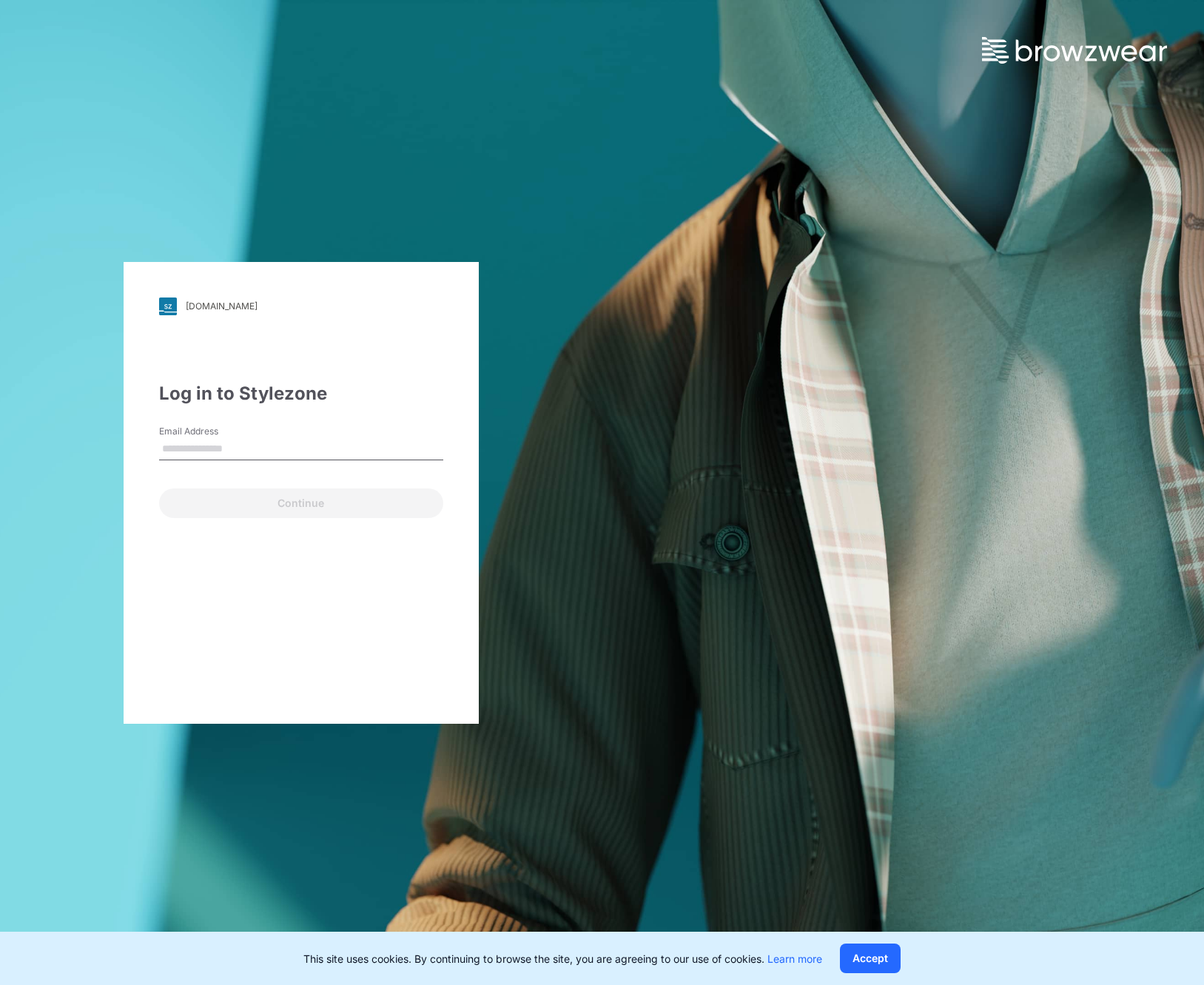
type input "**********"
click at [306, 498] on button "Continue" at bounding box center [301, 503] width 284 height 29
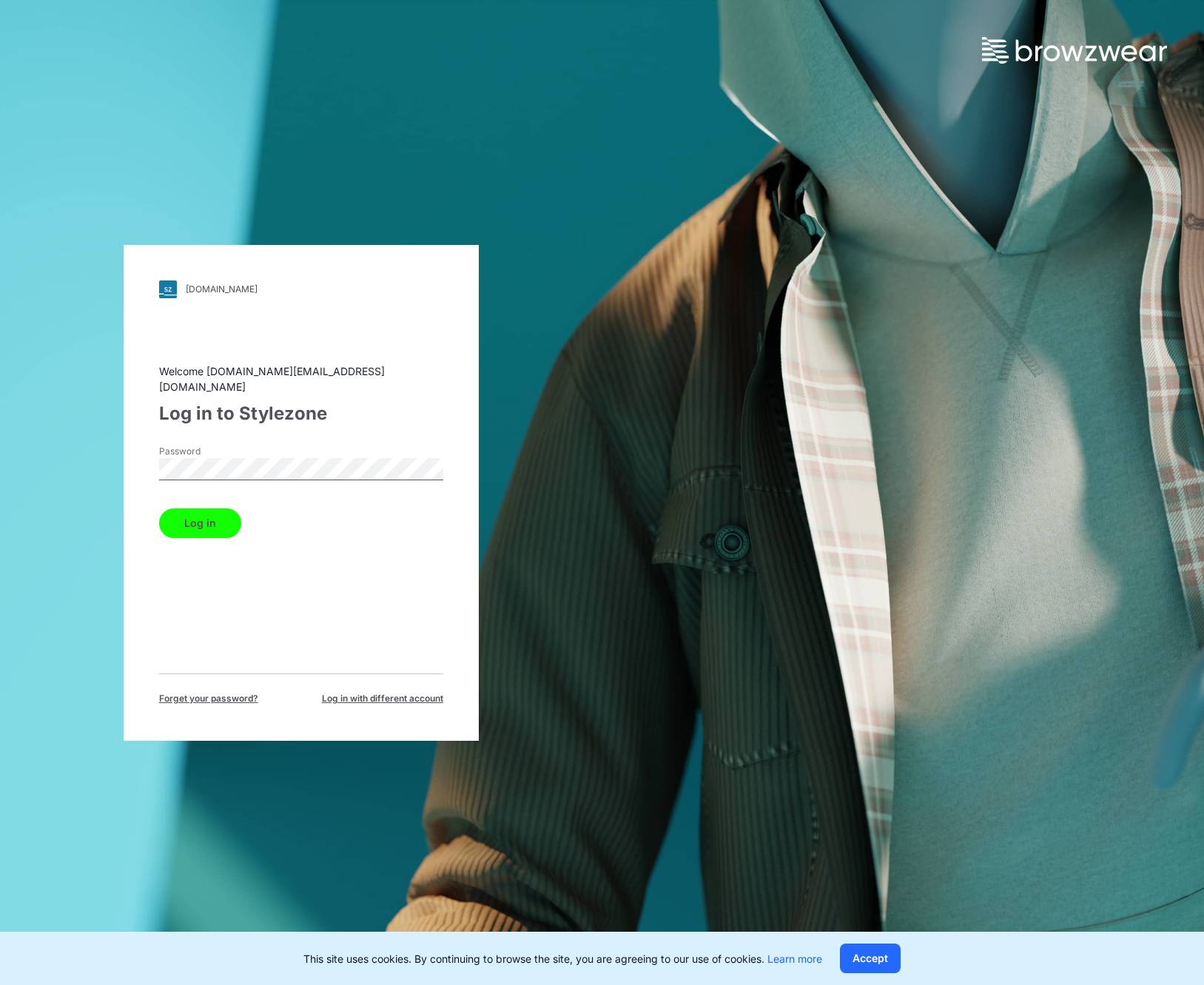
click at [225, 516] on button "Log in" at bounding box center [200, 523] width 82 height 29
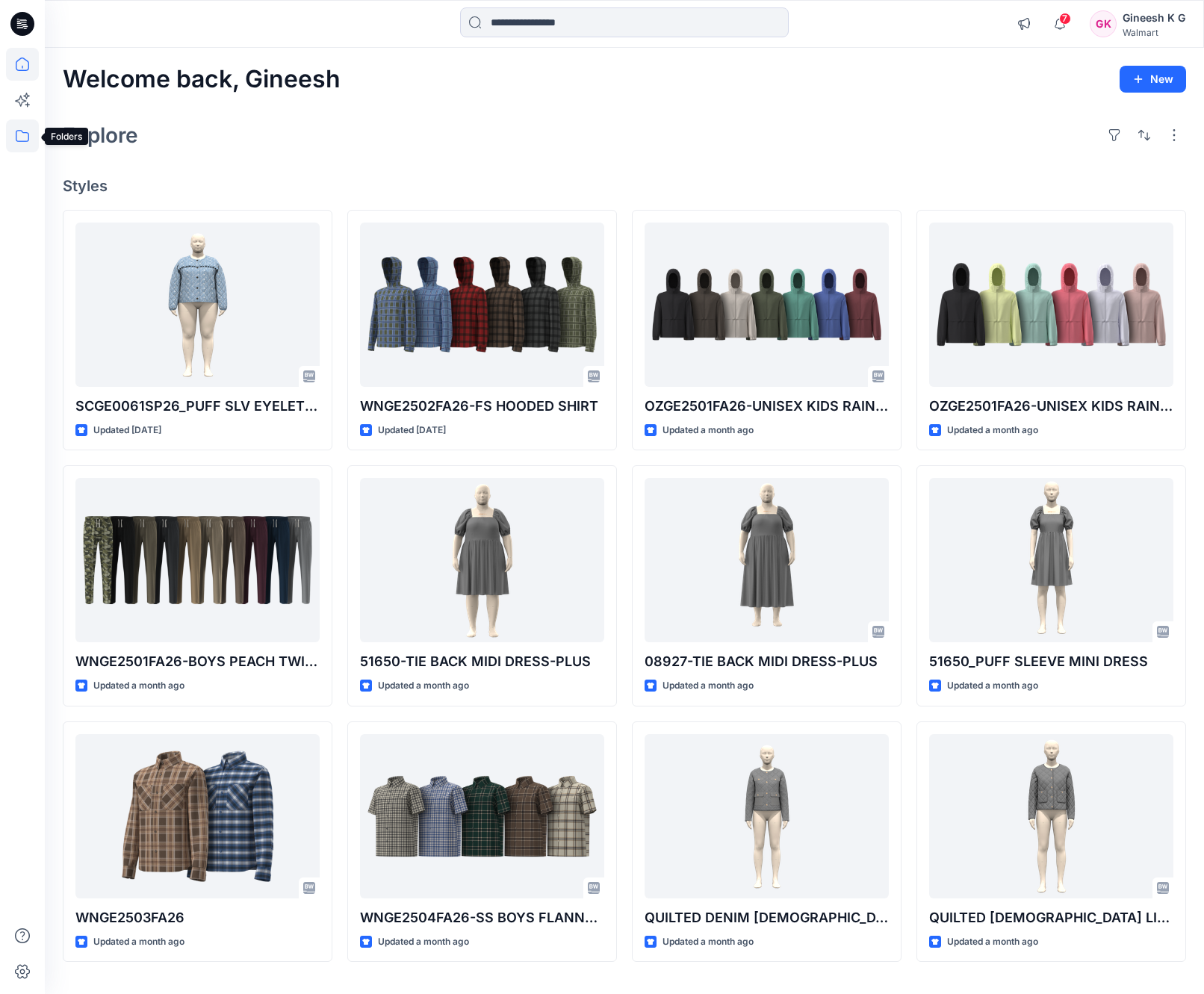
click at [24, 138] on icon at bounding box center [22, 135] width 33 height 33
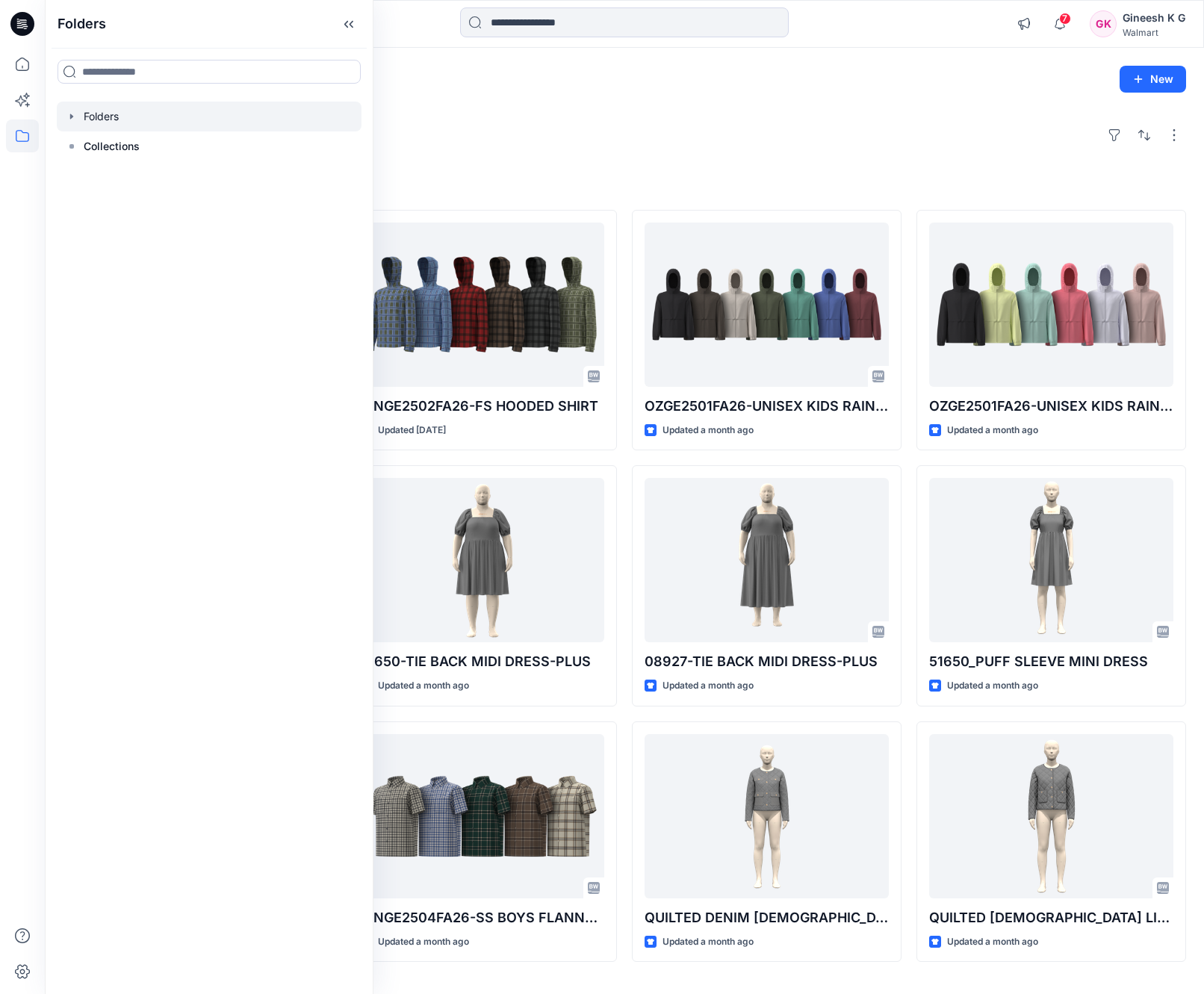
click at [68, 117] on icon "button" at bounding box center [72, 117] width 12 height 12
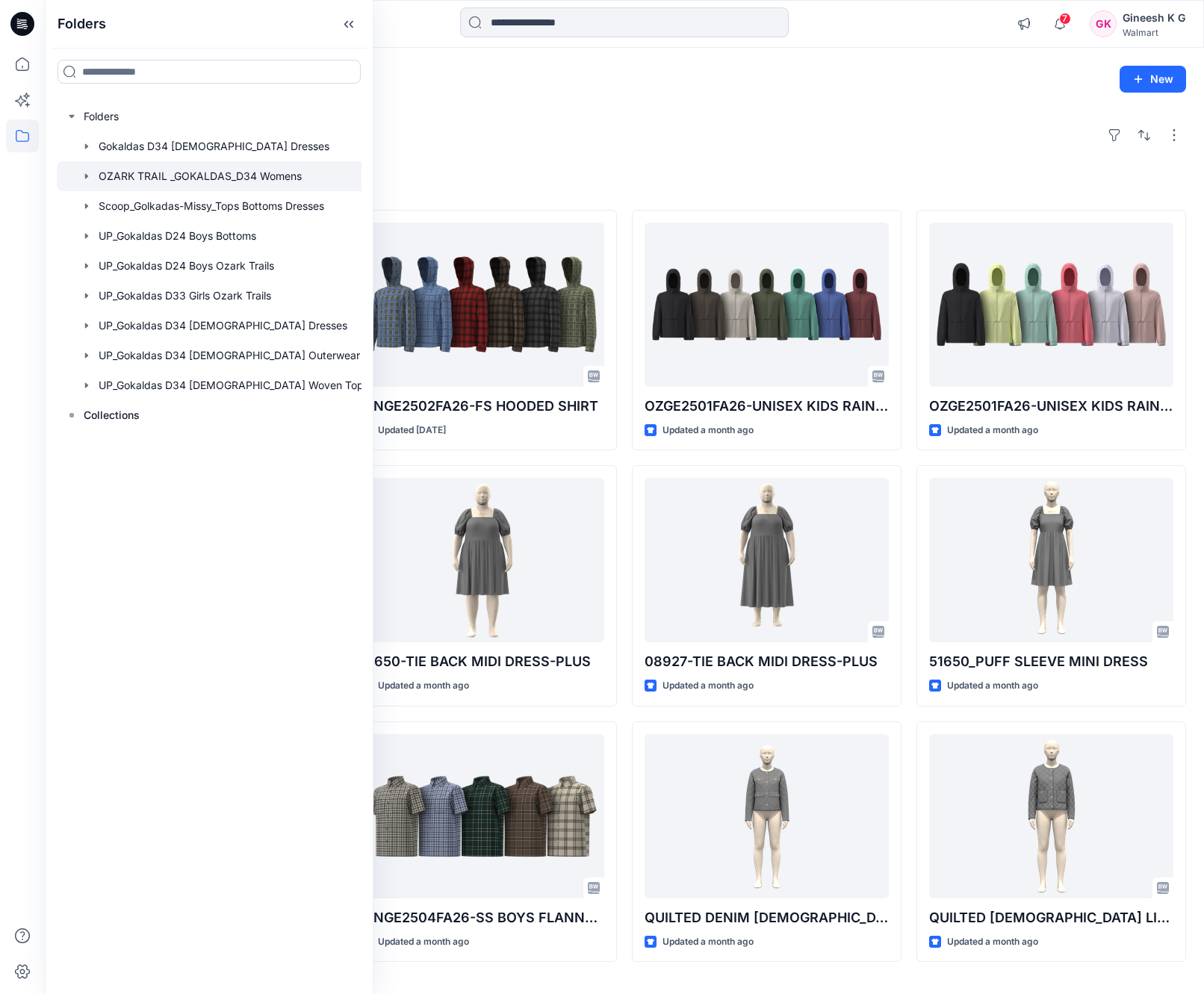
click at [186, 176] on div at bounding box center [217, 176] width 321 height 30
